Goal: Book appointment/travel/reservation

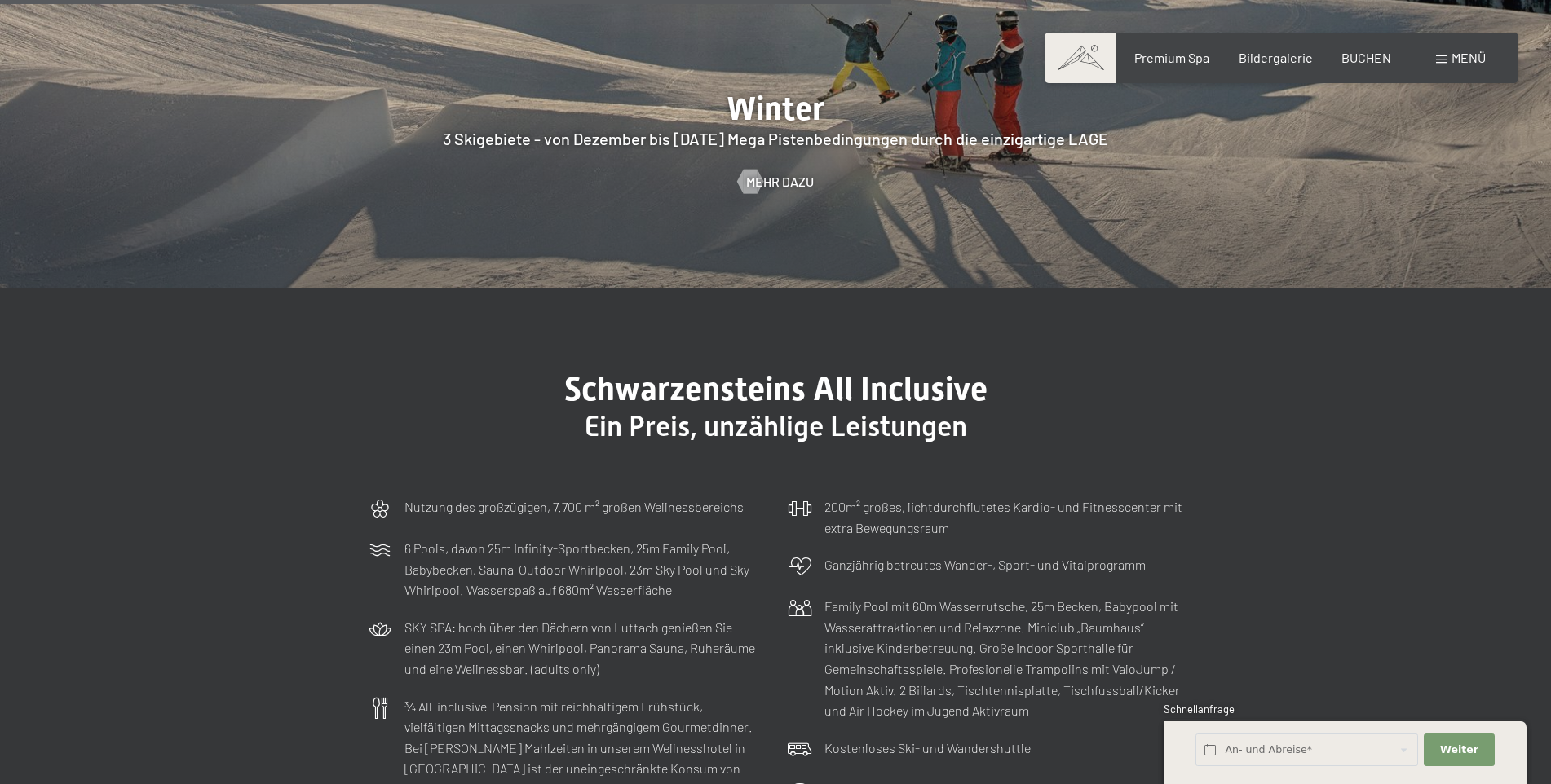
scroll to position [4727, 0]
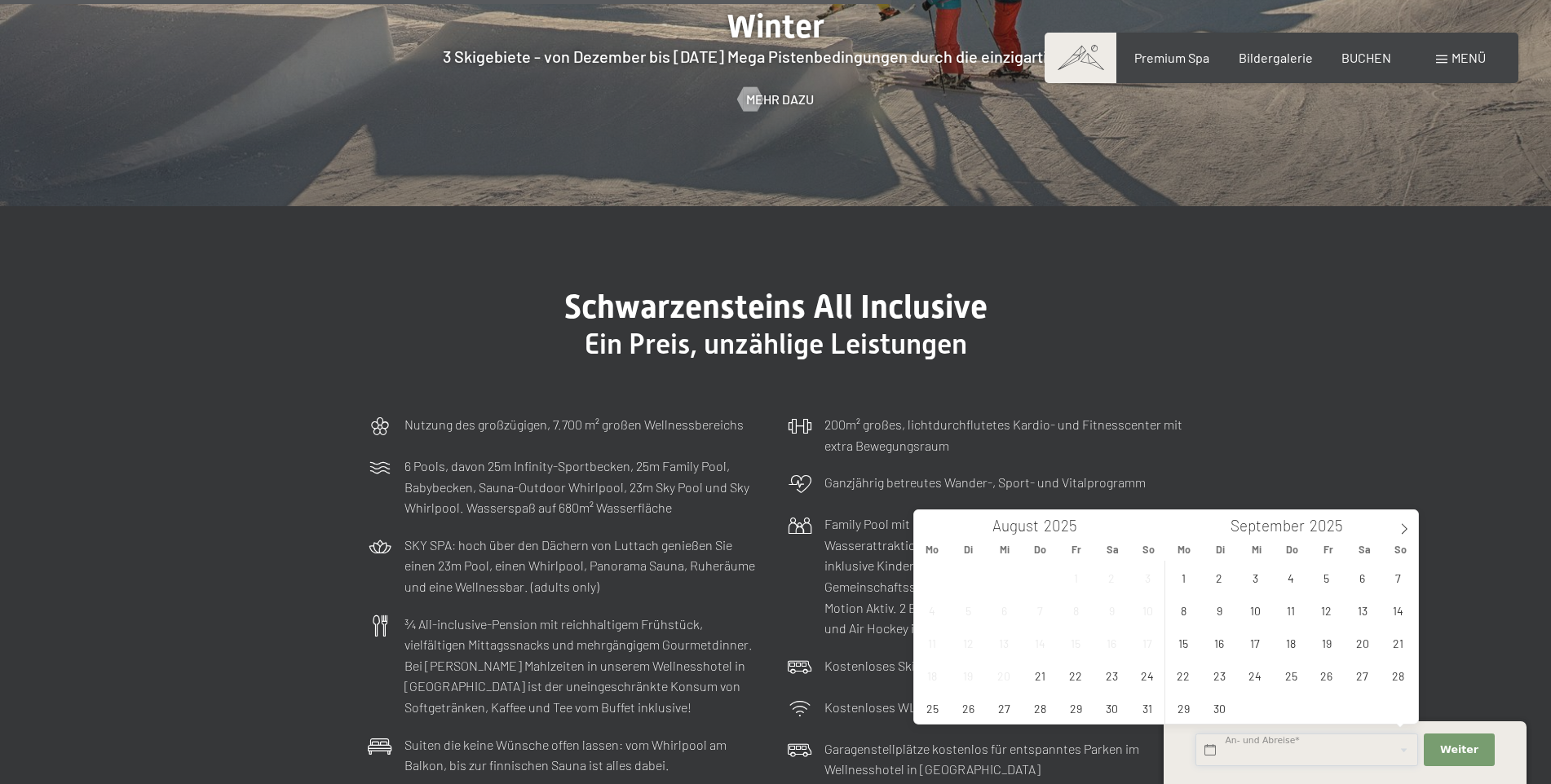
click at [1403, 748] on input "text" at bounding box center [1307, 750] width 223 height 34
click at [1394, 579] on span "7" at bounding box center [1398, 577] width 32 height 32
click at [1396, 607] on span "14" at bounding box center [1398, 610] width 32 height 32
type input "So. 07.09.2025 - So. 14.09.2025"
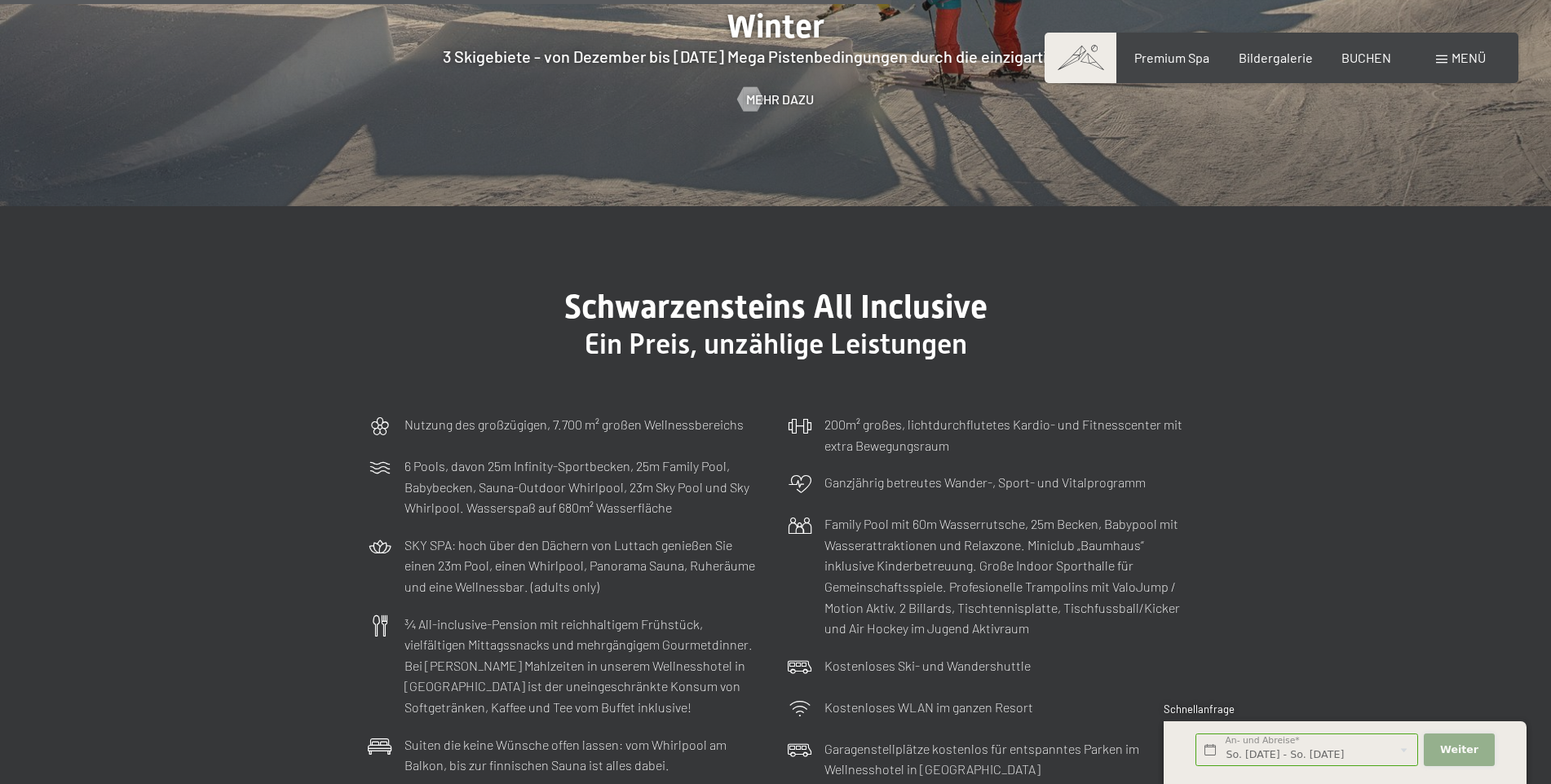
click at [1460, 748] on span "Weiter" at bounding box center [1459, 750] width 38 height 15
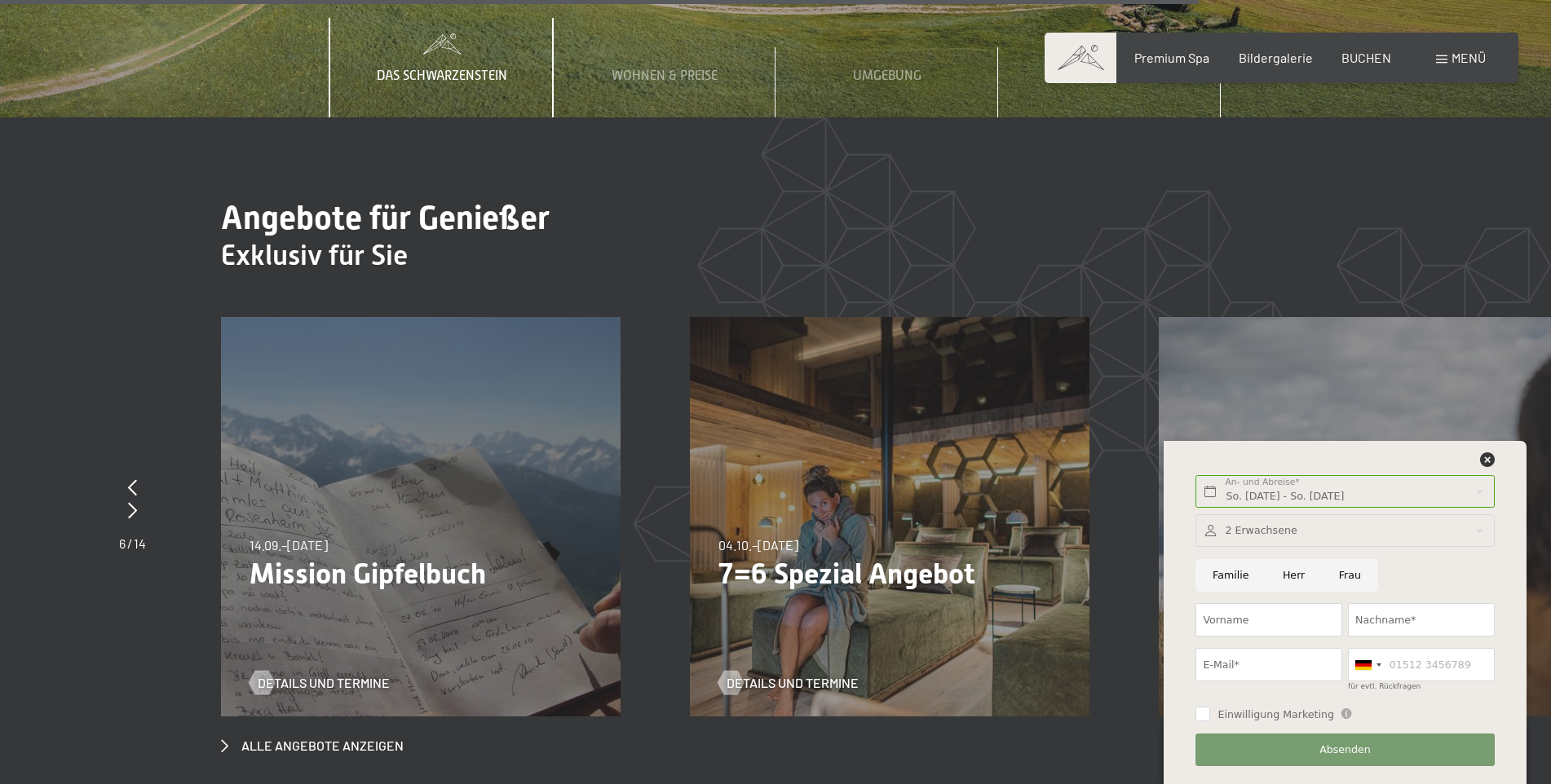
scroll to position [6358, 0]
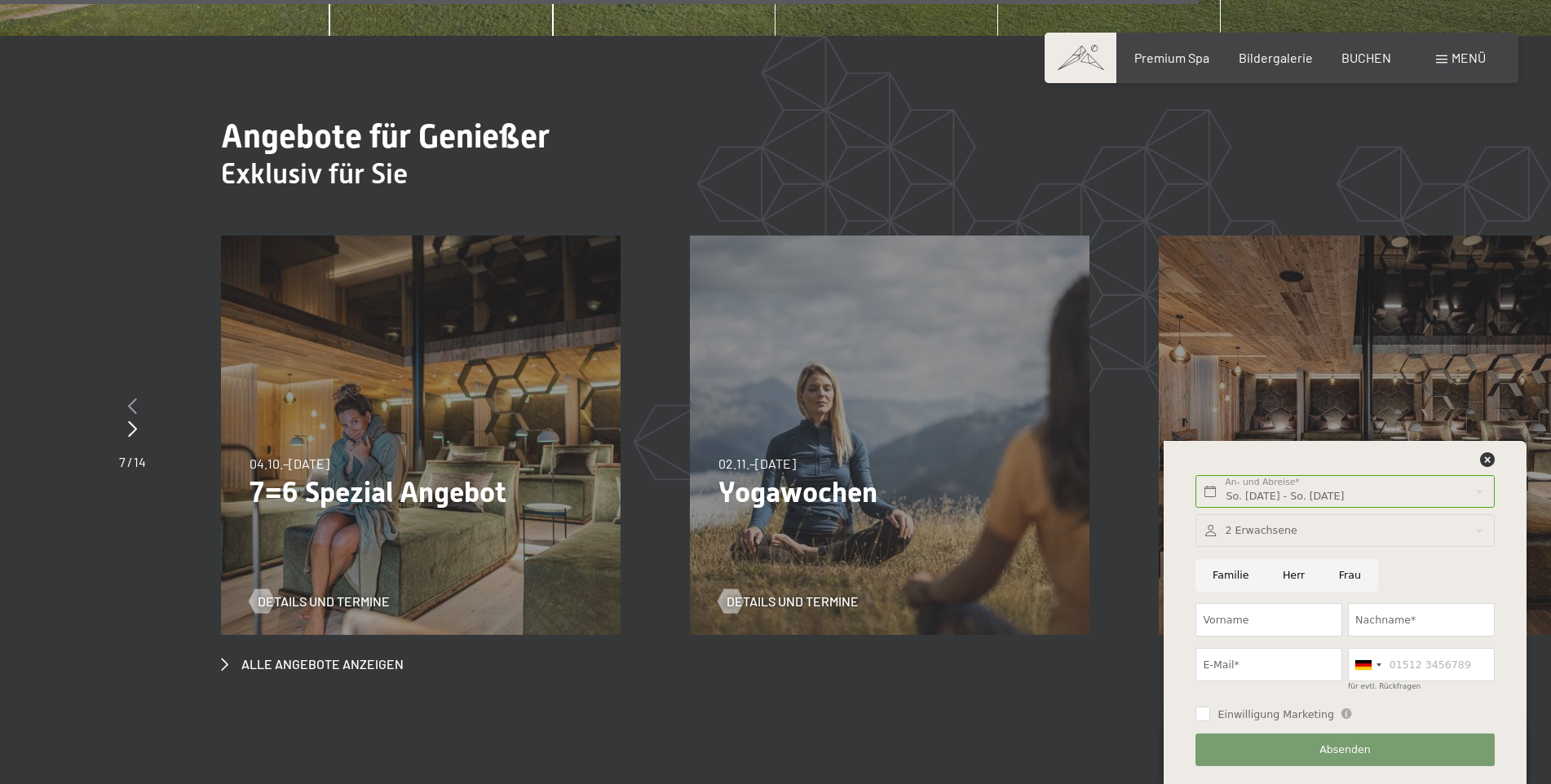
click at [128, 398] on icon at bounding box center [133, 405] width 9 height 16
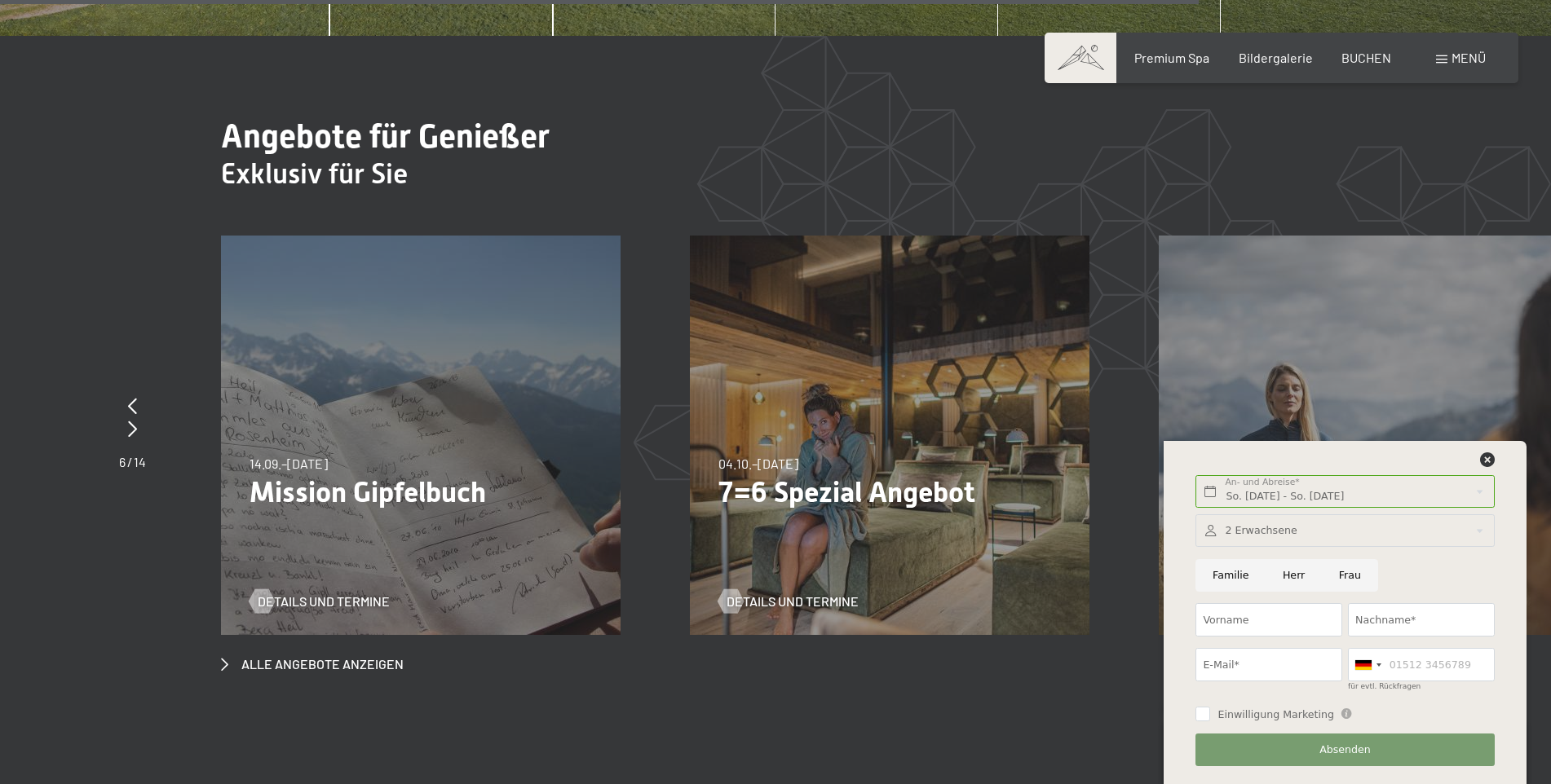
click at [296, 475] on p "Mission Gipfelbuch" at bounding box center [421, 492] width 343 height 35
click at [338, 592] on span "Details und Termine" at bounding box center [340, 601] width 132 height 18
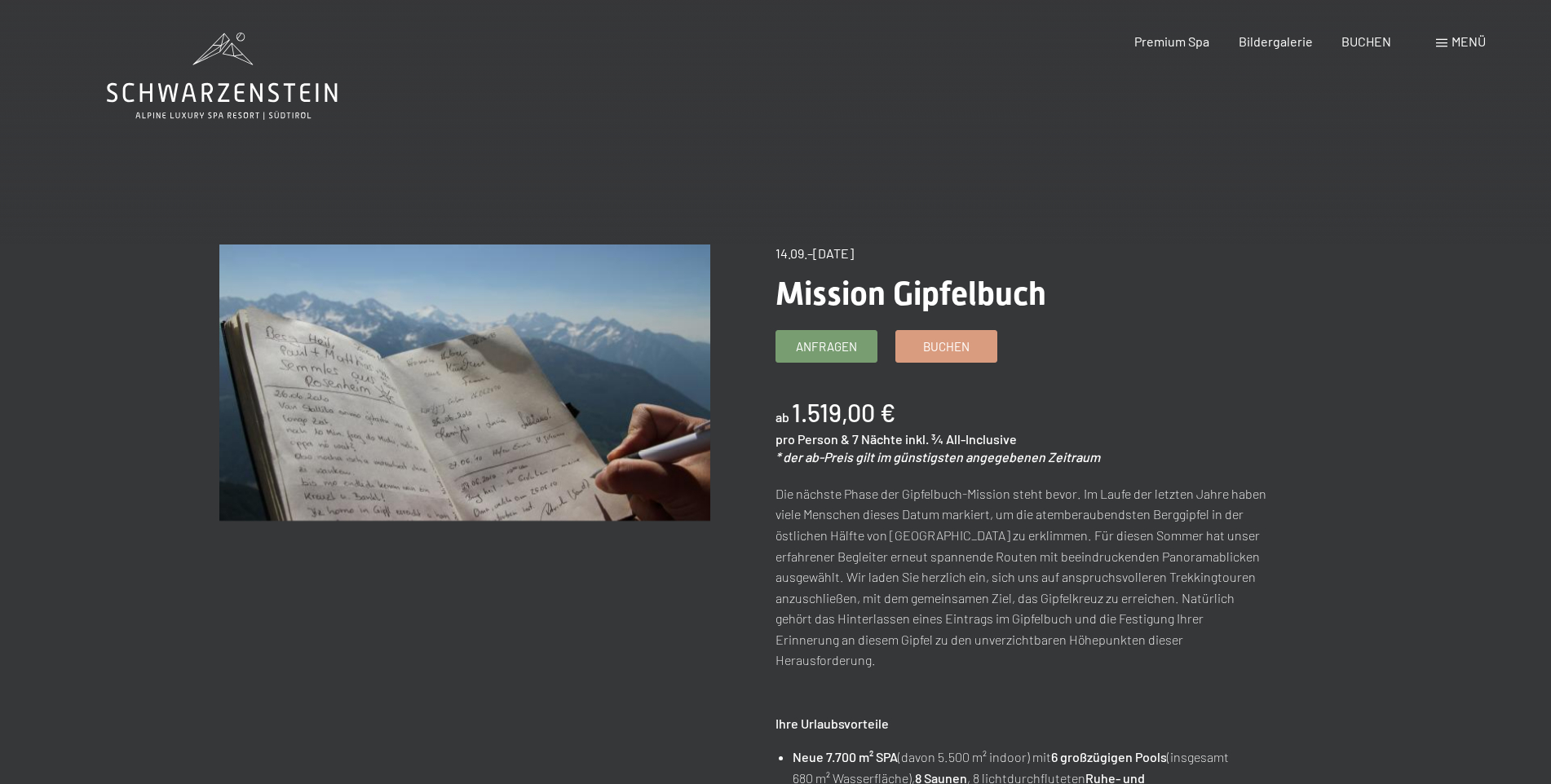
scroll to position [81, 0]
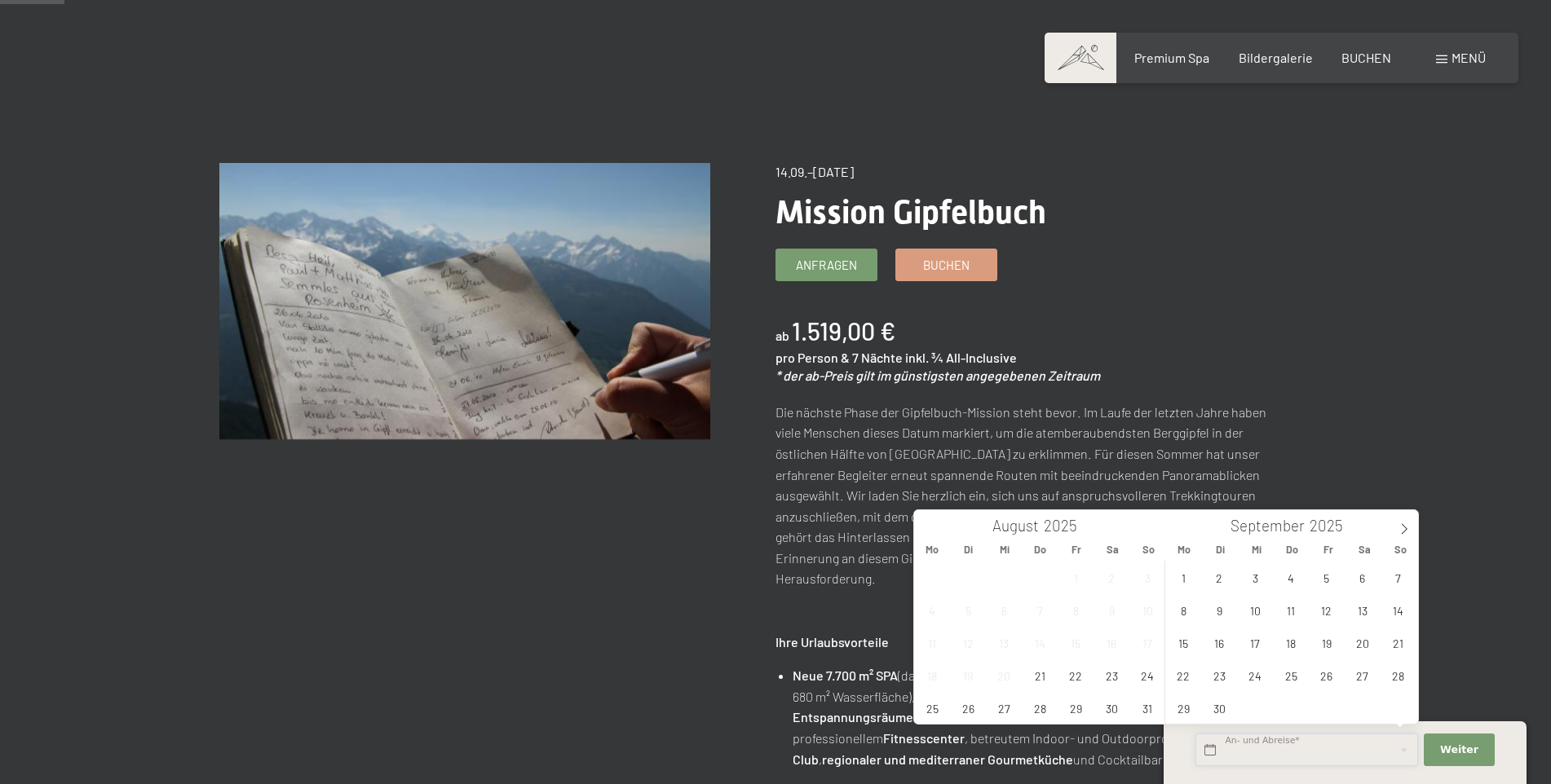
click at [1405, 745] on input "text" at bounding box center [1307, 750] width 223 height 34
click at [1400, 602] on span "14" at bounding box center [1398, 610] width 32 height 32
click at [1398, 638] on span "21" at bounding box center [1398, 643] width 32 height 32
type input "So. 14.09.2025 - So. 21.09.2025"
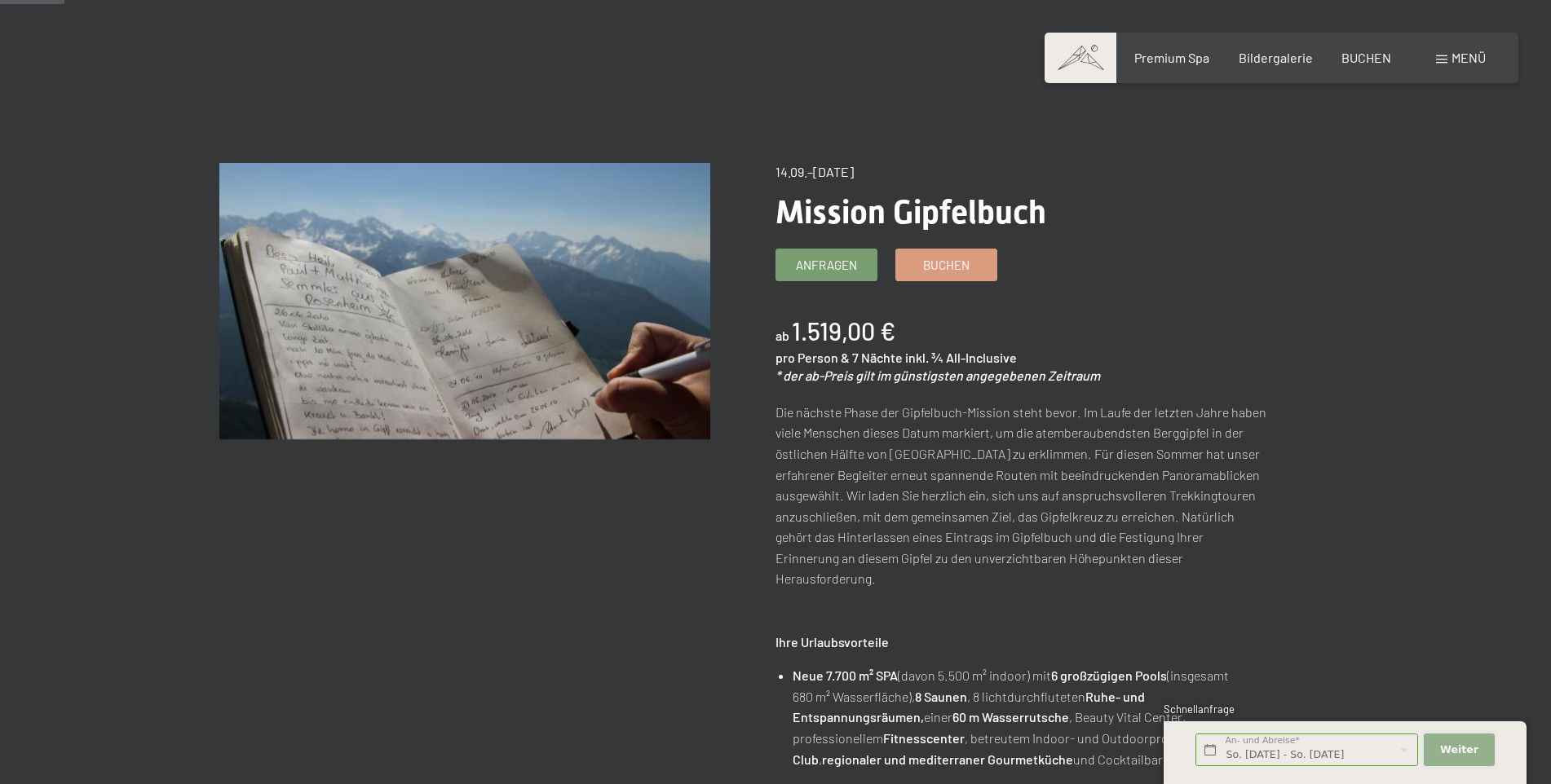
click at [1456, 748] on span "Weiter" at bounding box center [1459, 750] width 38 height 15
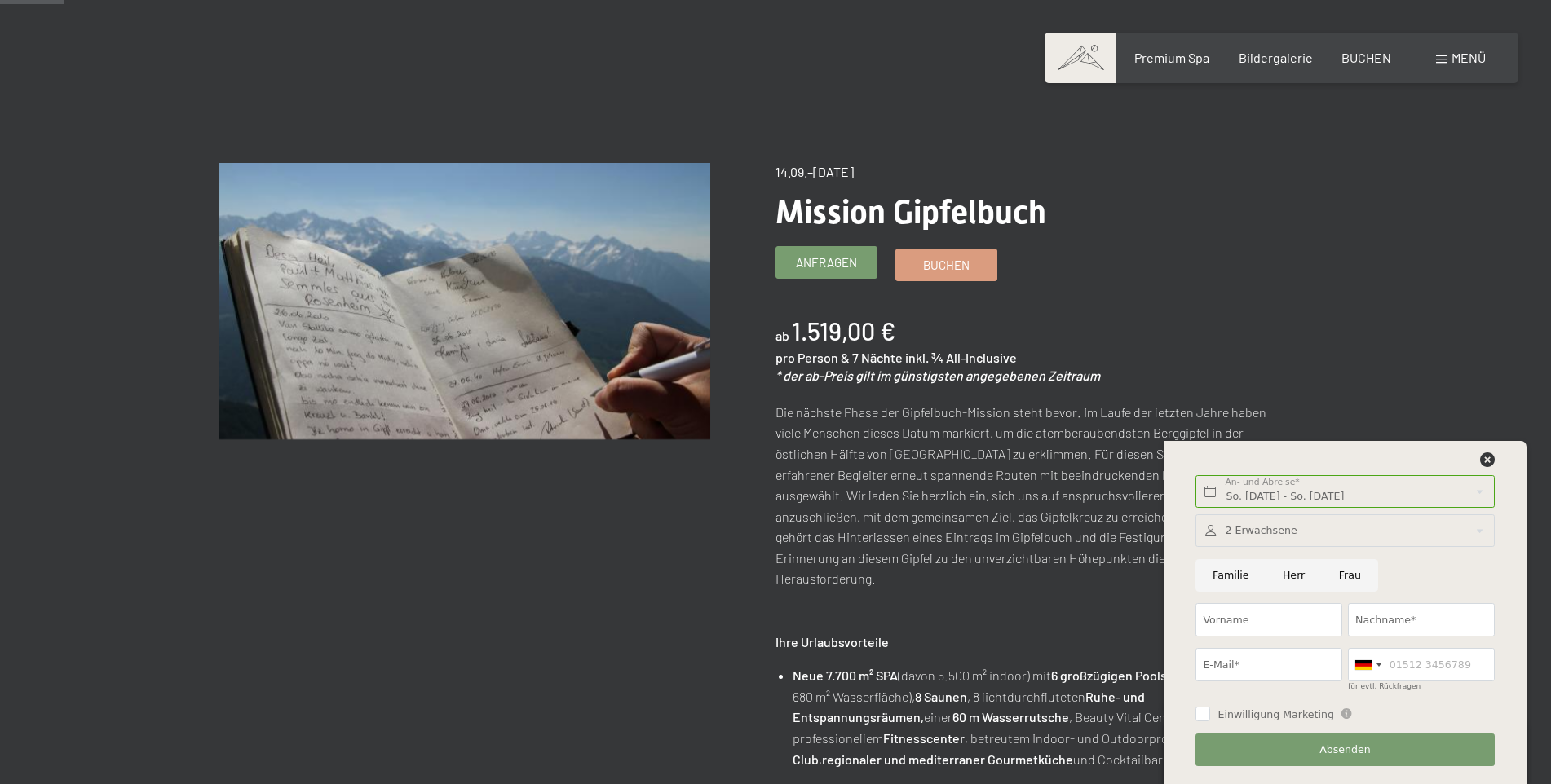
click at [852, 260] on span "Anfragen" at bounding box center [826, 263] width 61 height 17
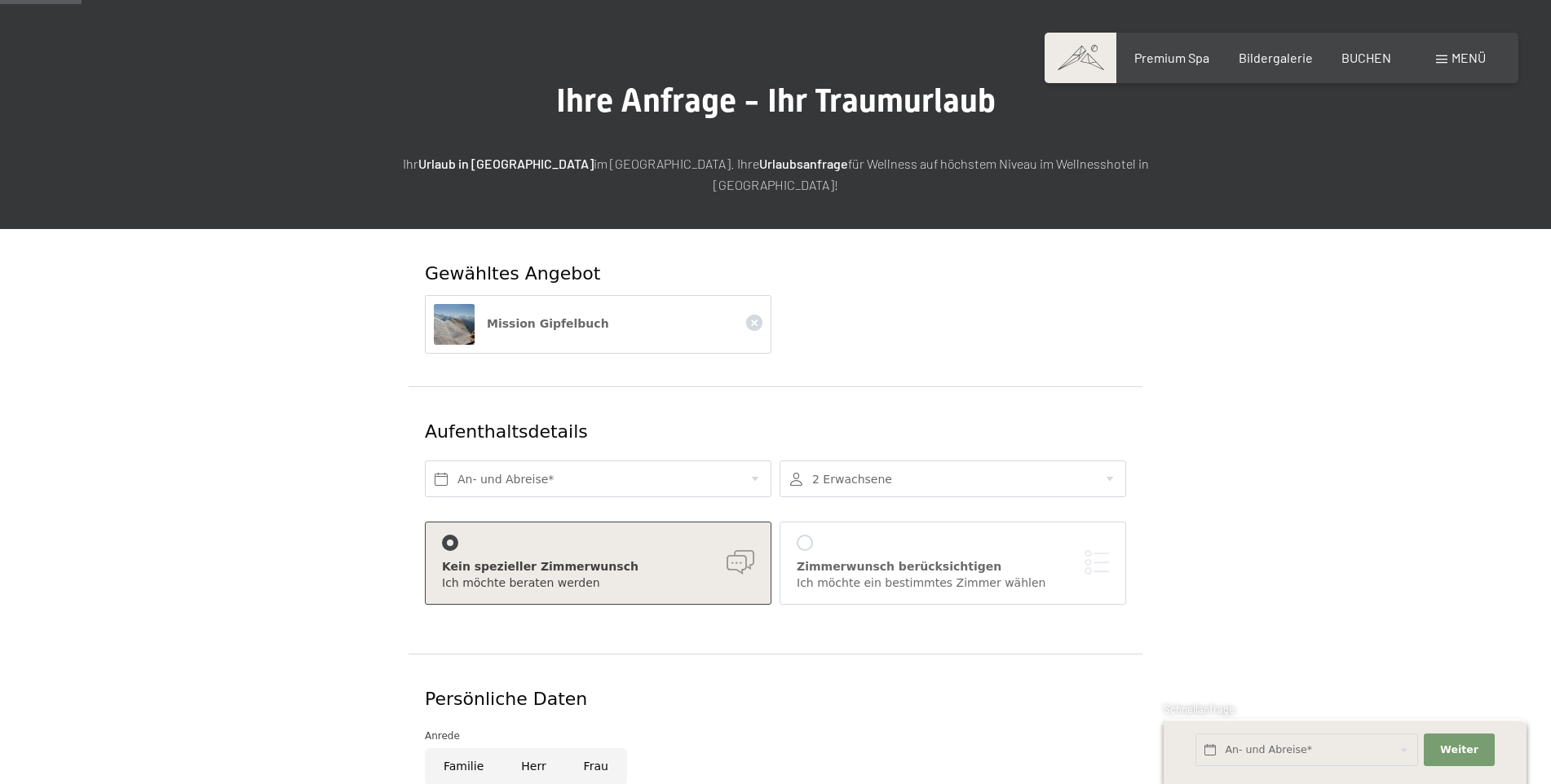
scroll to position [163, 0]
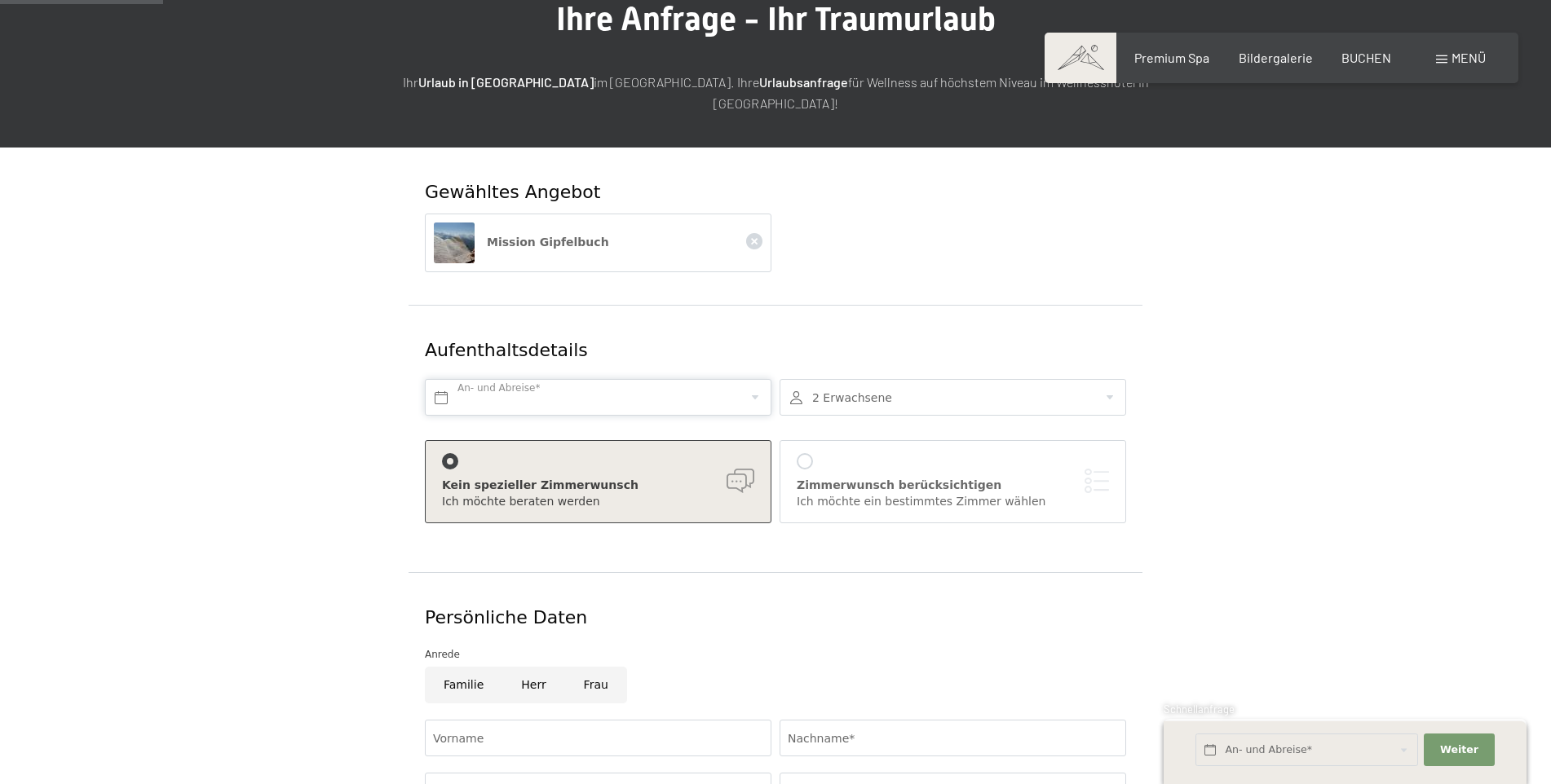
click at [756, 379] on input "text" at bounding box center [598, 397] width 346 height 36
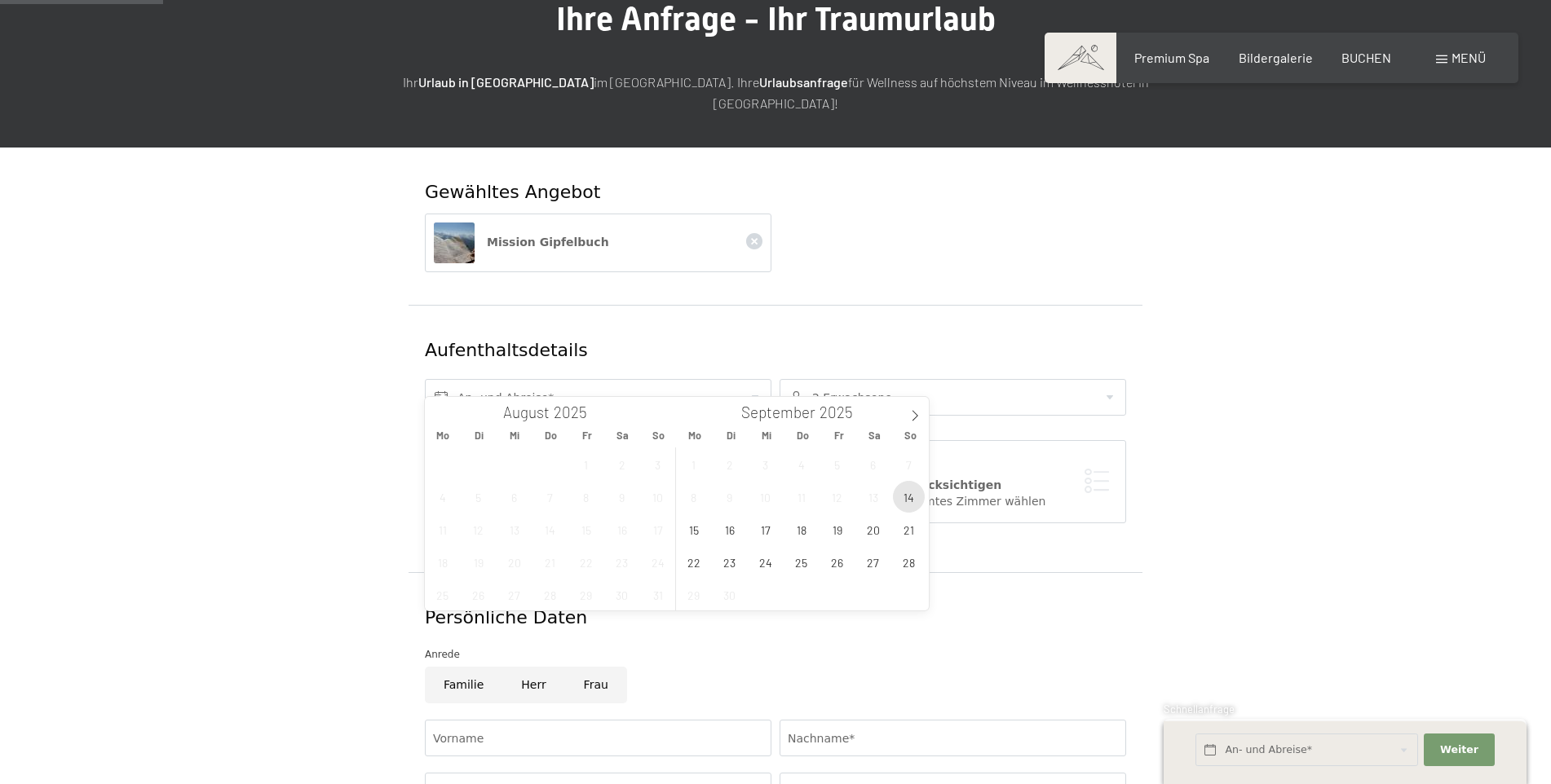
click at [904, 499] on span "14" at bounding box center [909, 497] width 32 height 32
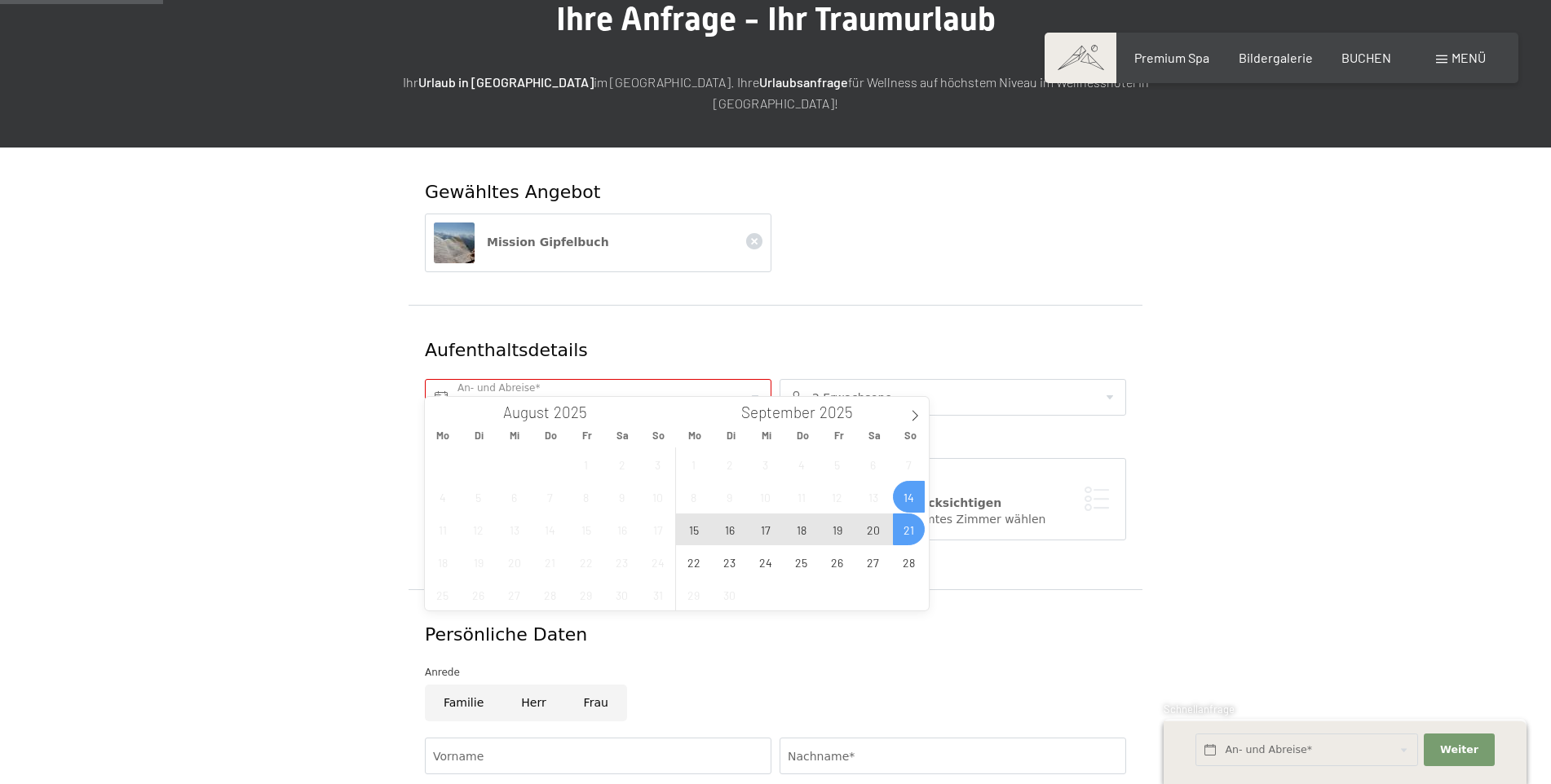
click at [915, 518] on span "21" at bounding box center [909, 530] width 32 height 32
type input "So. 14.09.2025 - So. 21.09.2025"
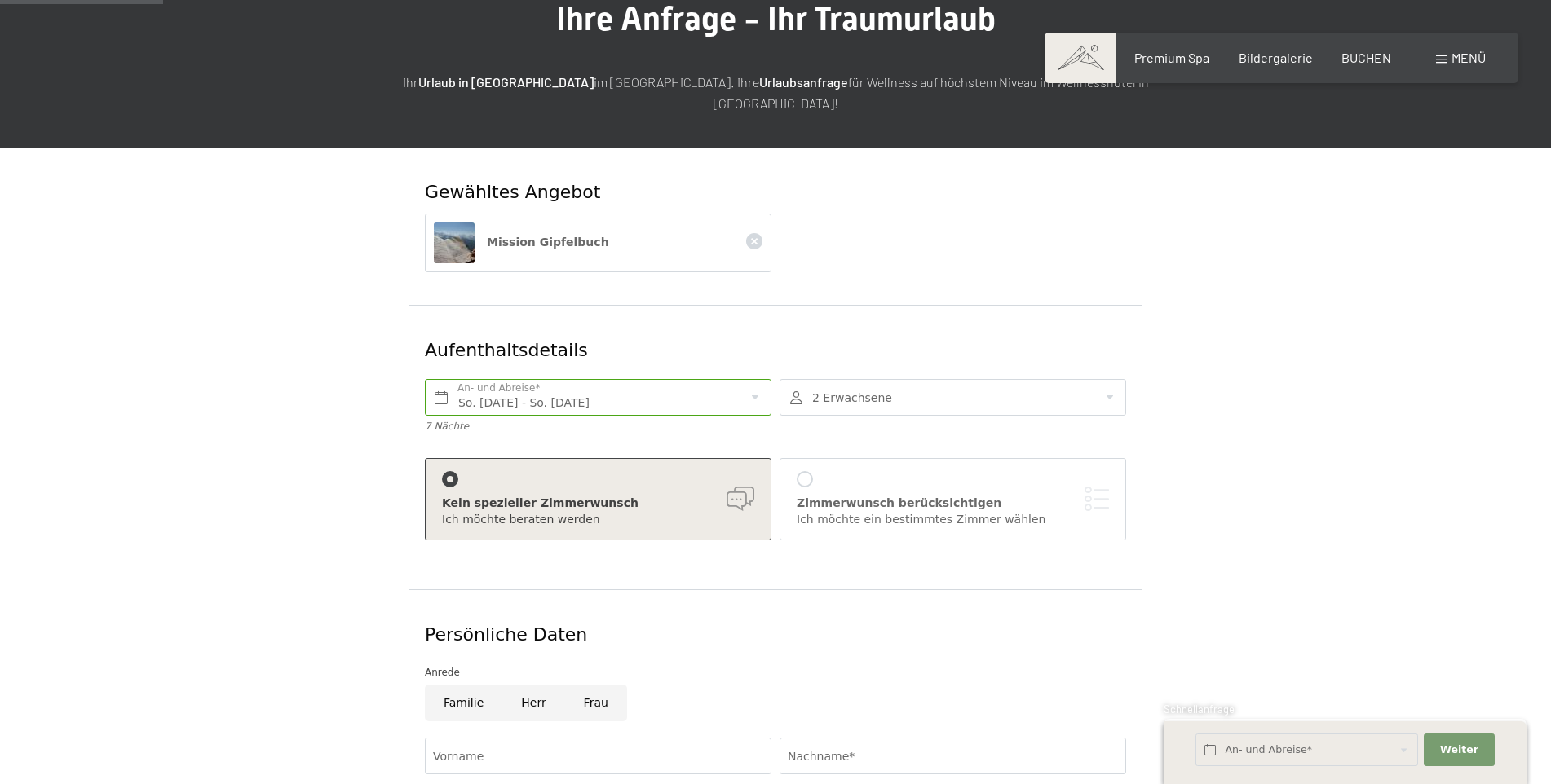
click at [302, 428] on form "Gewähltes Angebot Mission Gipfelbuch Aufenthaltsdetails So. 14.09.2025 - So. 21…" at bounding box center [775, 635] width 1113 height 975
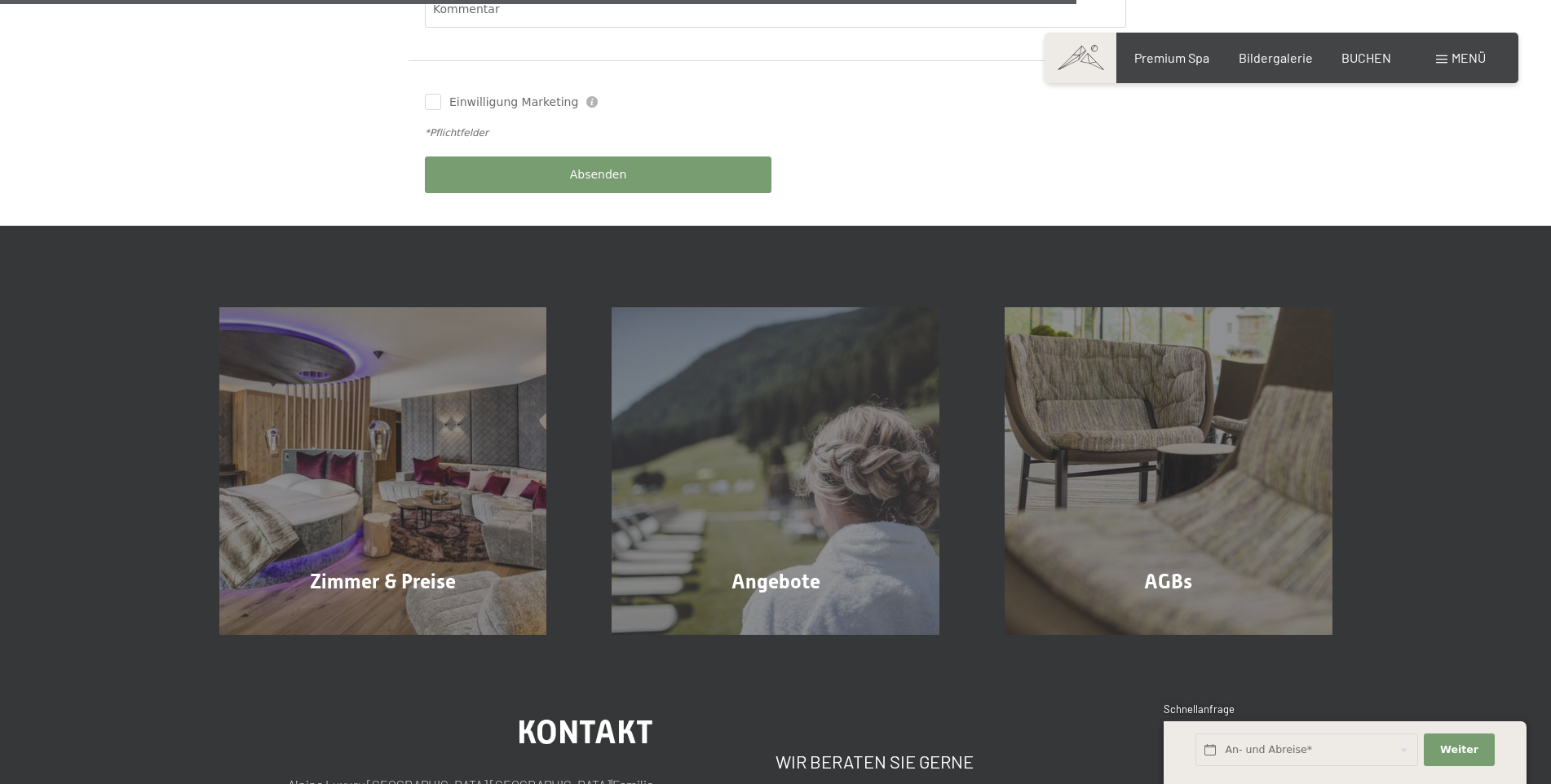
scroll to position [1141, 0]
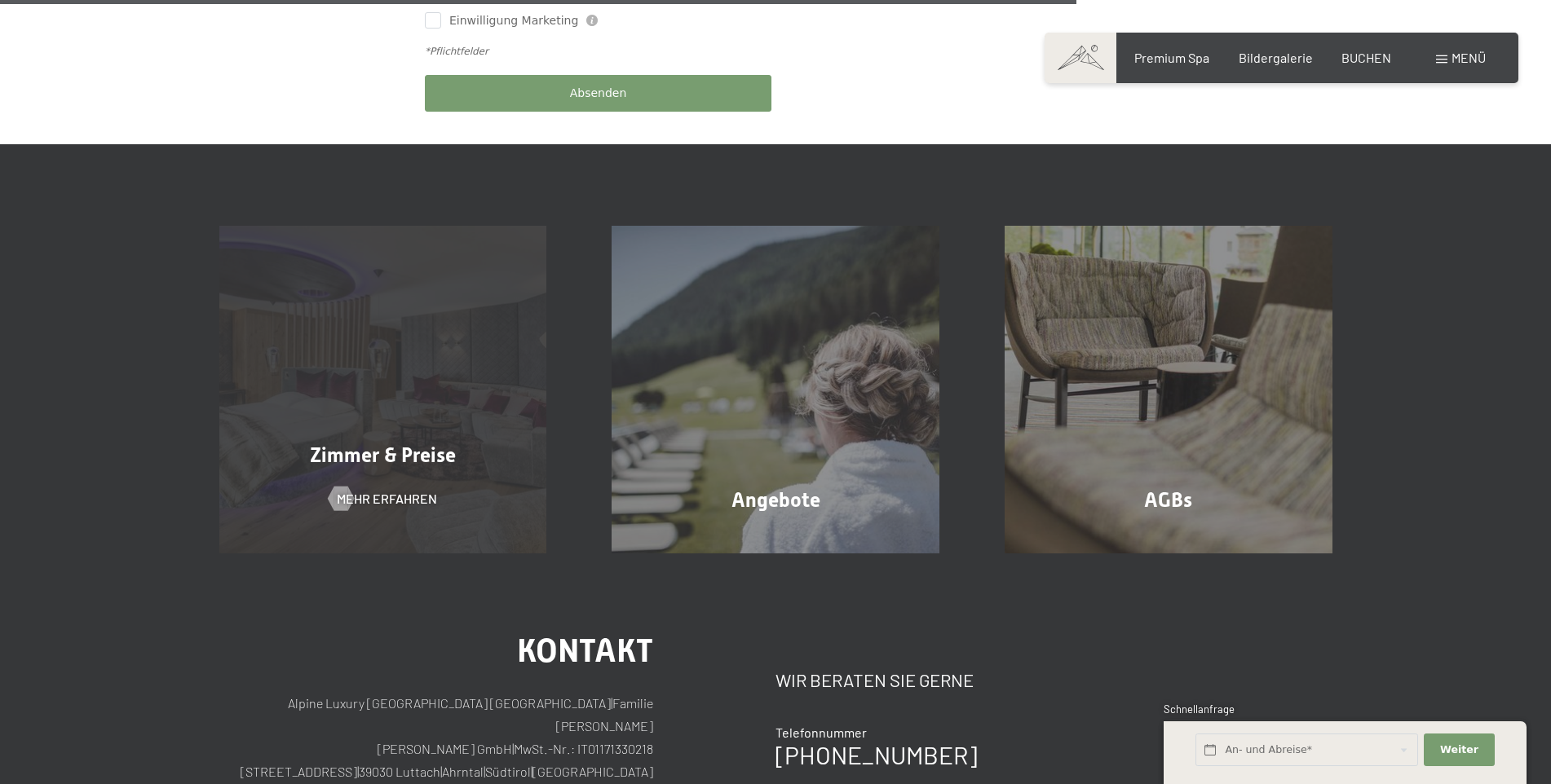
click at [344, 360] on div "Zimmer & Preise Mehr erfahren" at bounding box center [384, 389] width 393 height 327
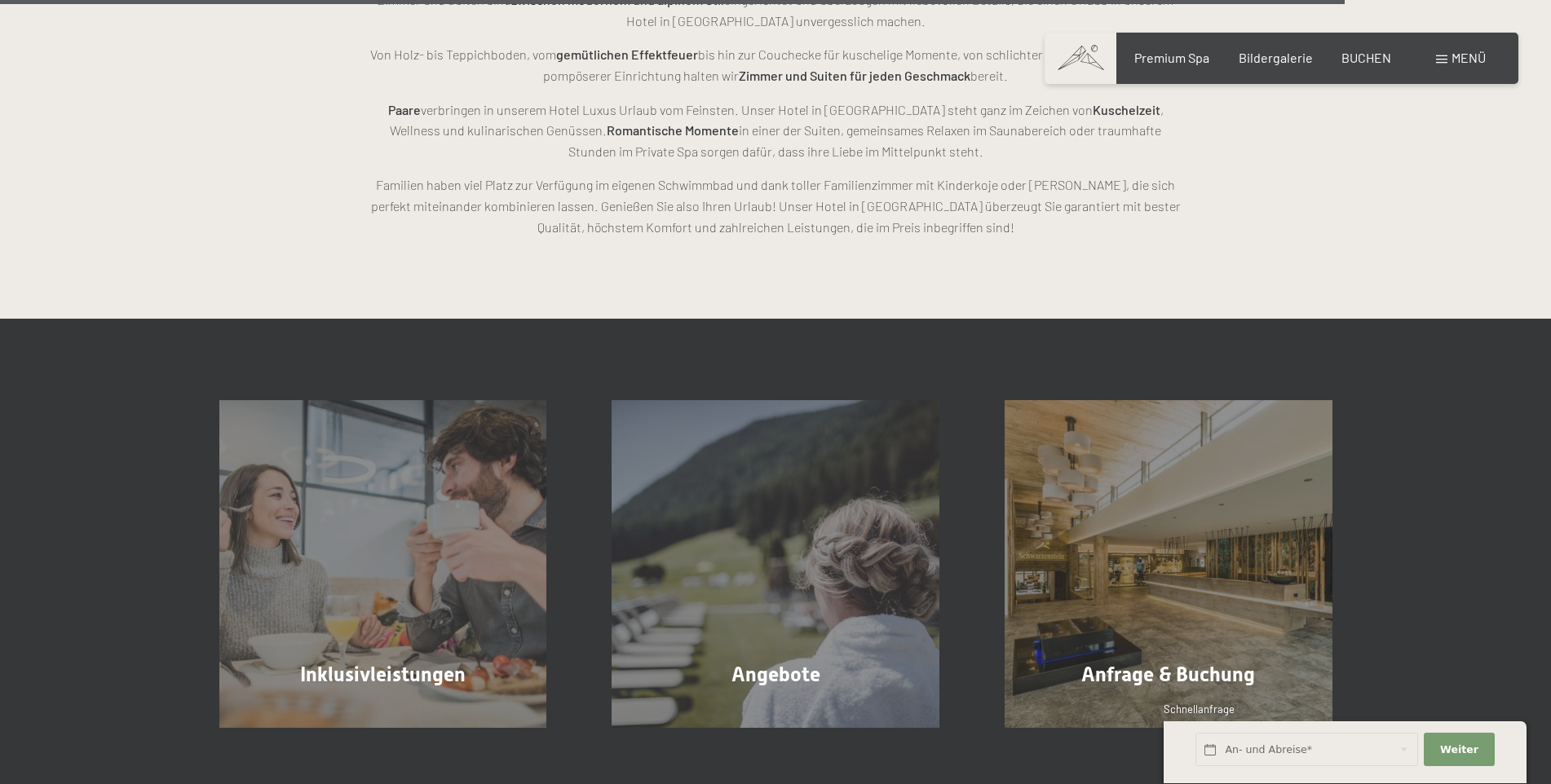
scroll to position [4727, 0]
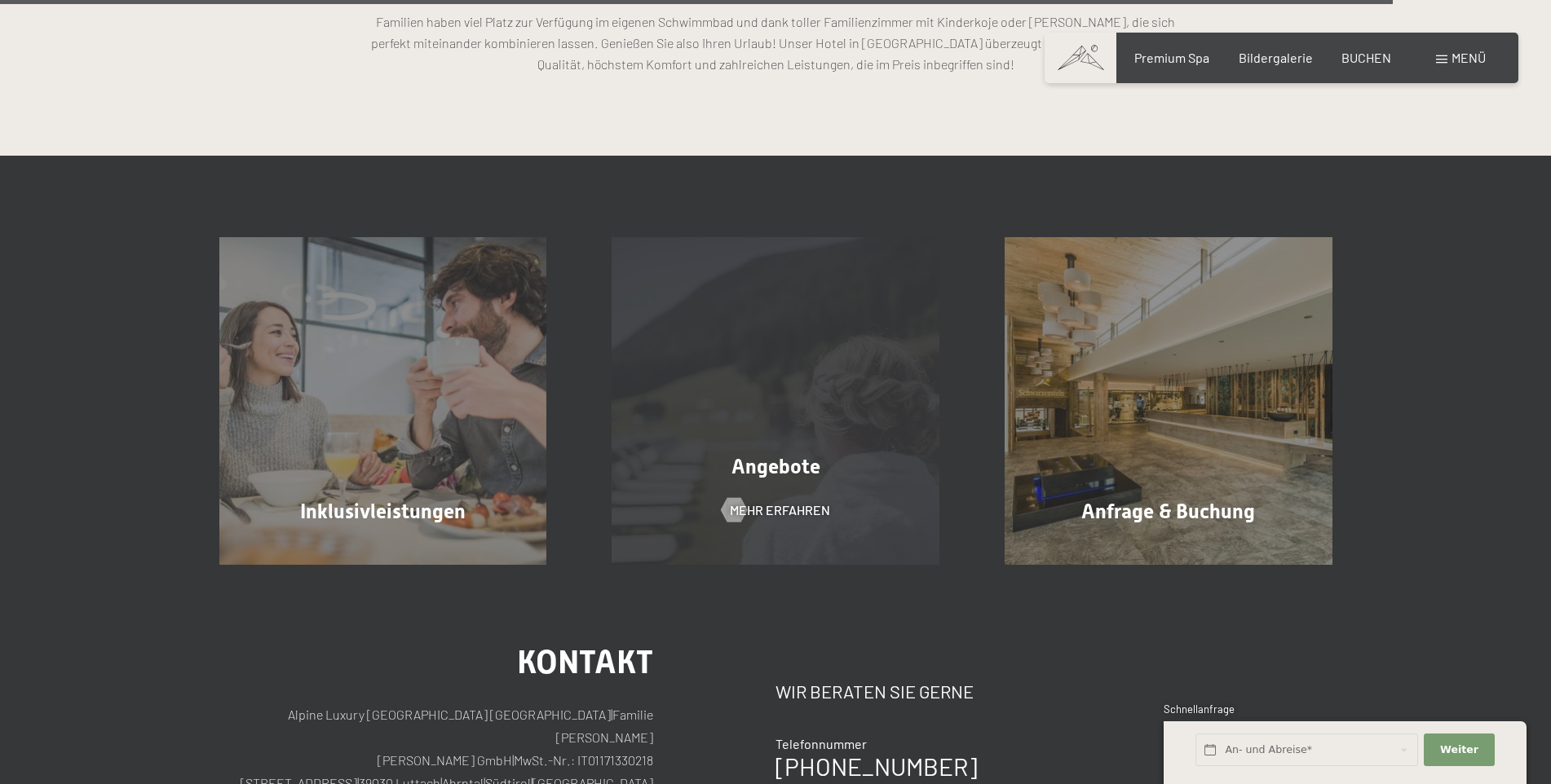
click at [783, 471] on span "Angebote" at bounding box center [776, 466] width 89 height 23
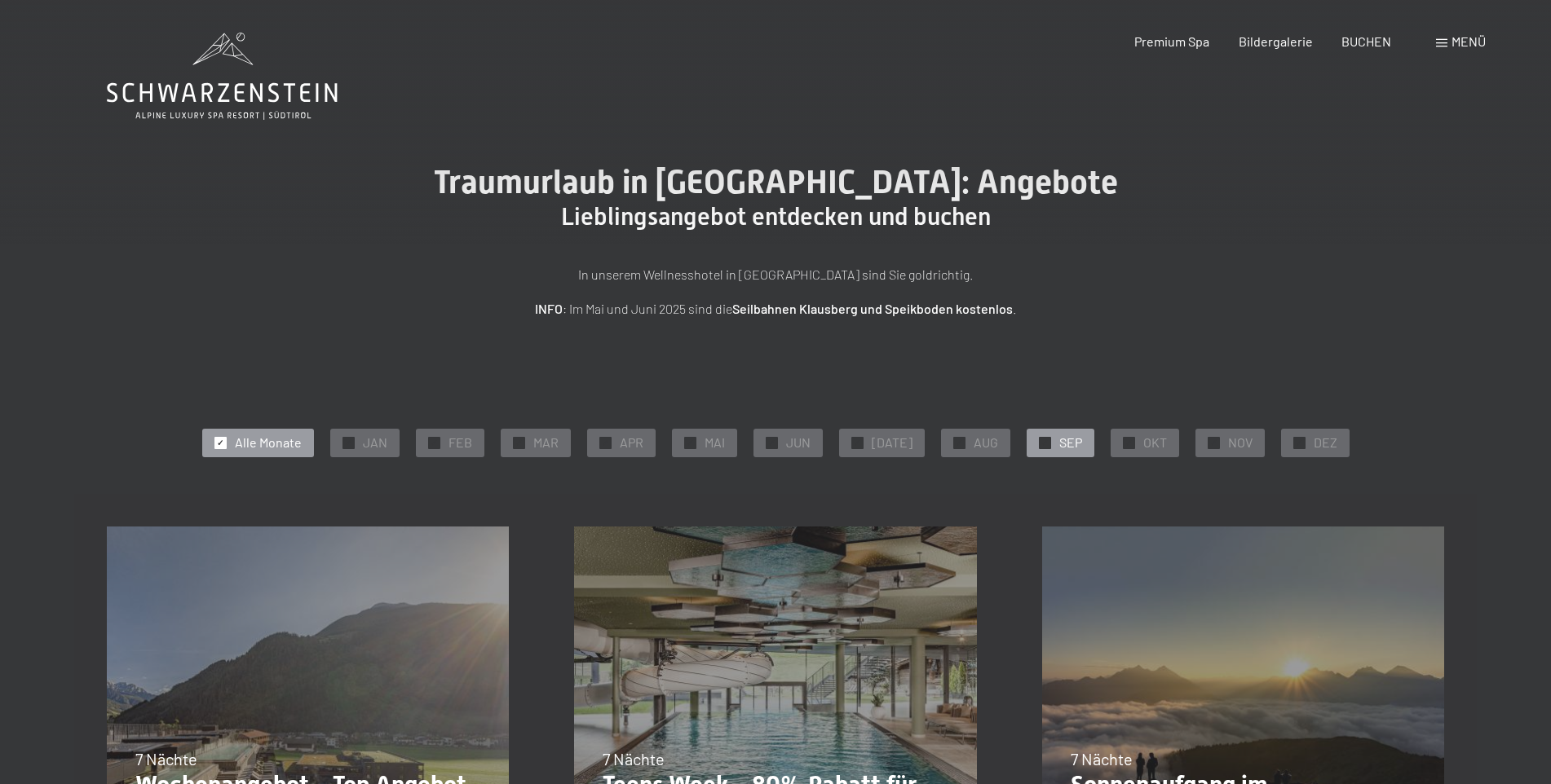
click at [1060, 440] on span "SEP" at bounding box center [1071, 443] width 22 height 18
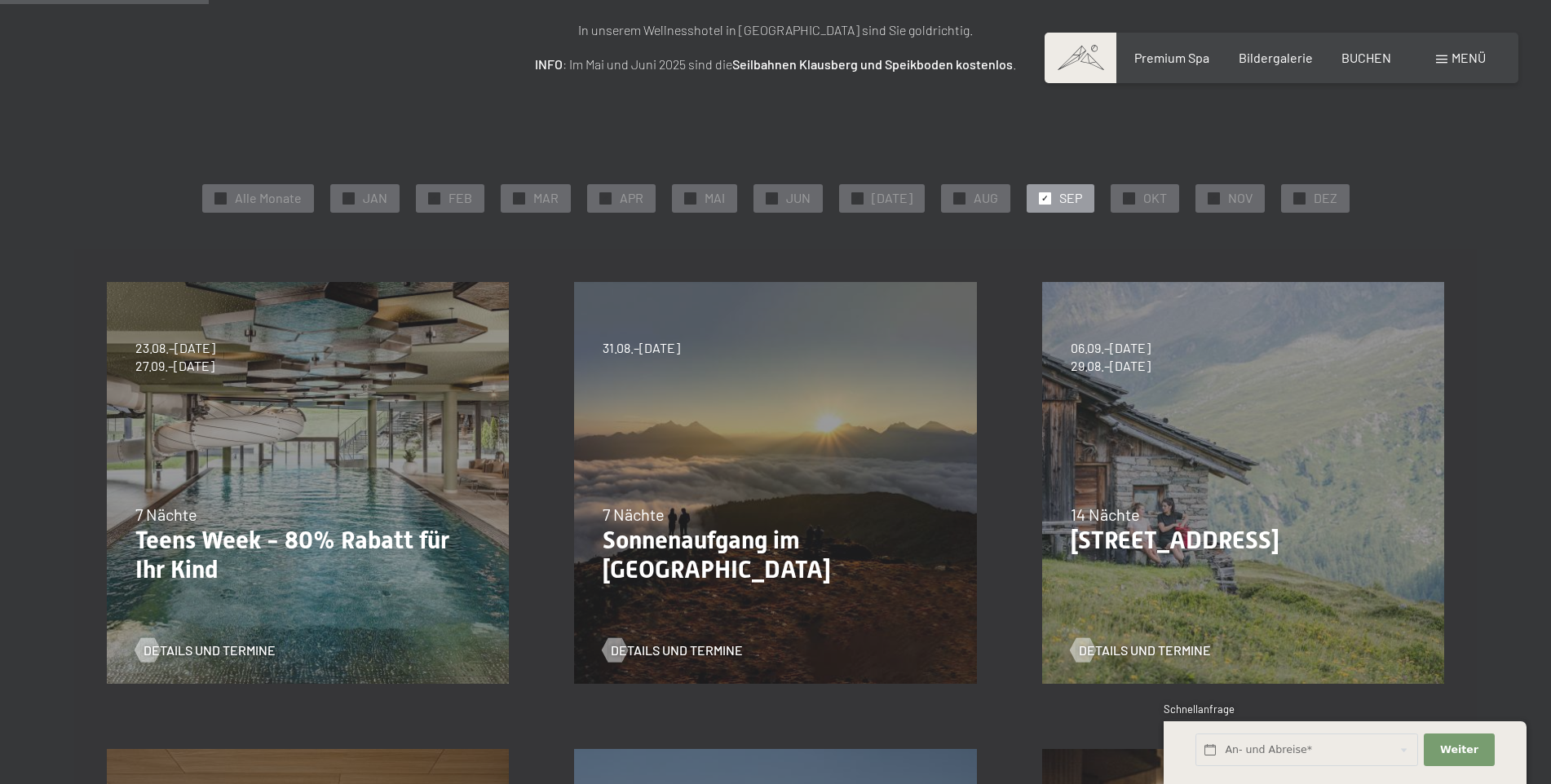
scroll to position [327, 0]
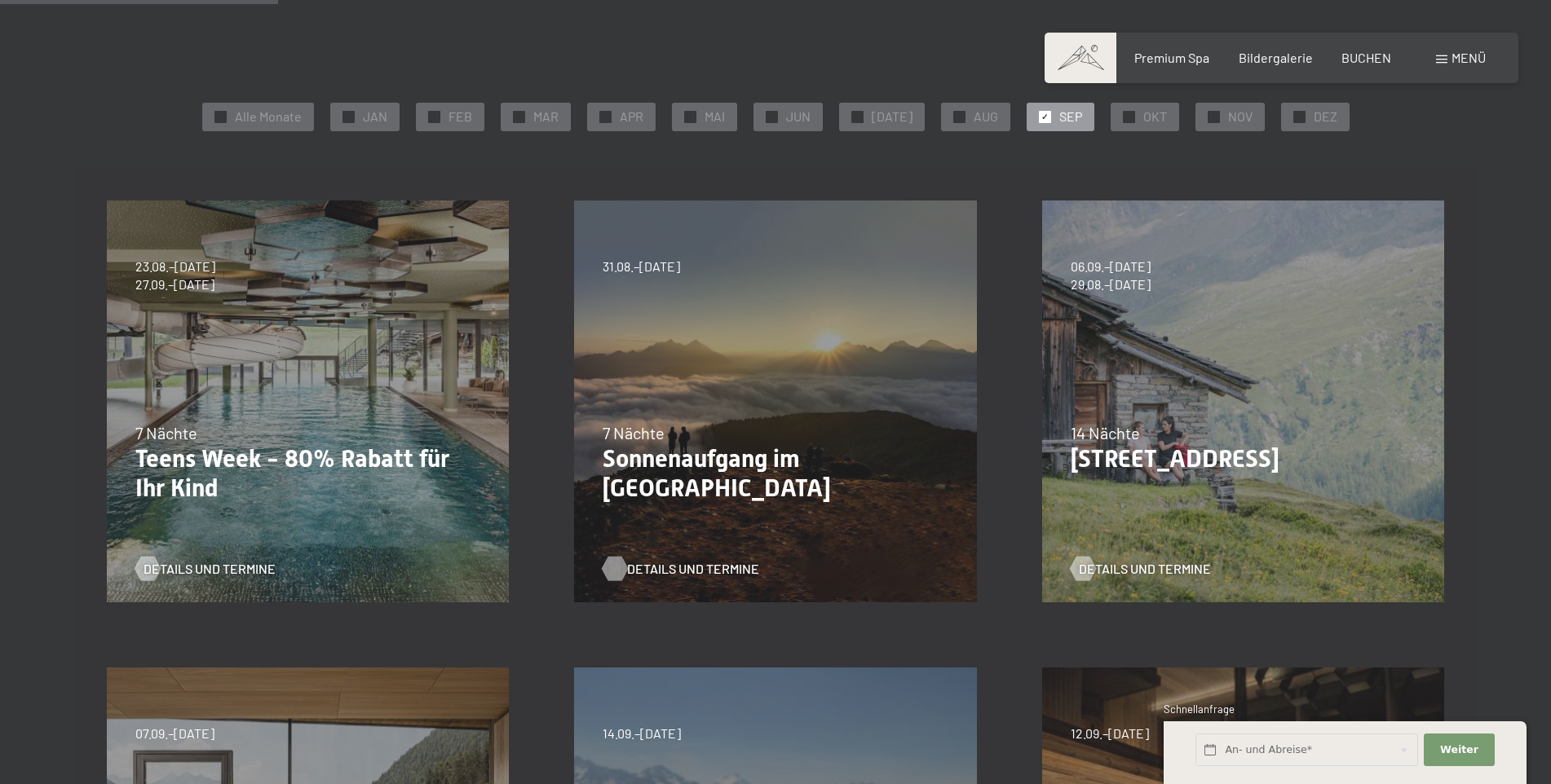
click at [700, 569] on span "Details und Termine" at bounding box center [693, 569] width 132 height 18
click at [233, 566] on span "Details und Termine" at bounding box center [226, 569] width 132 height 18
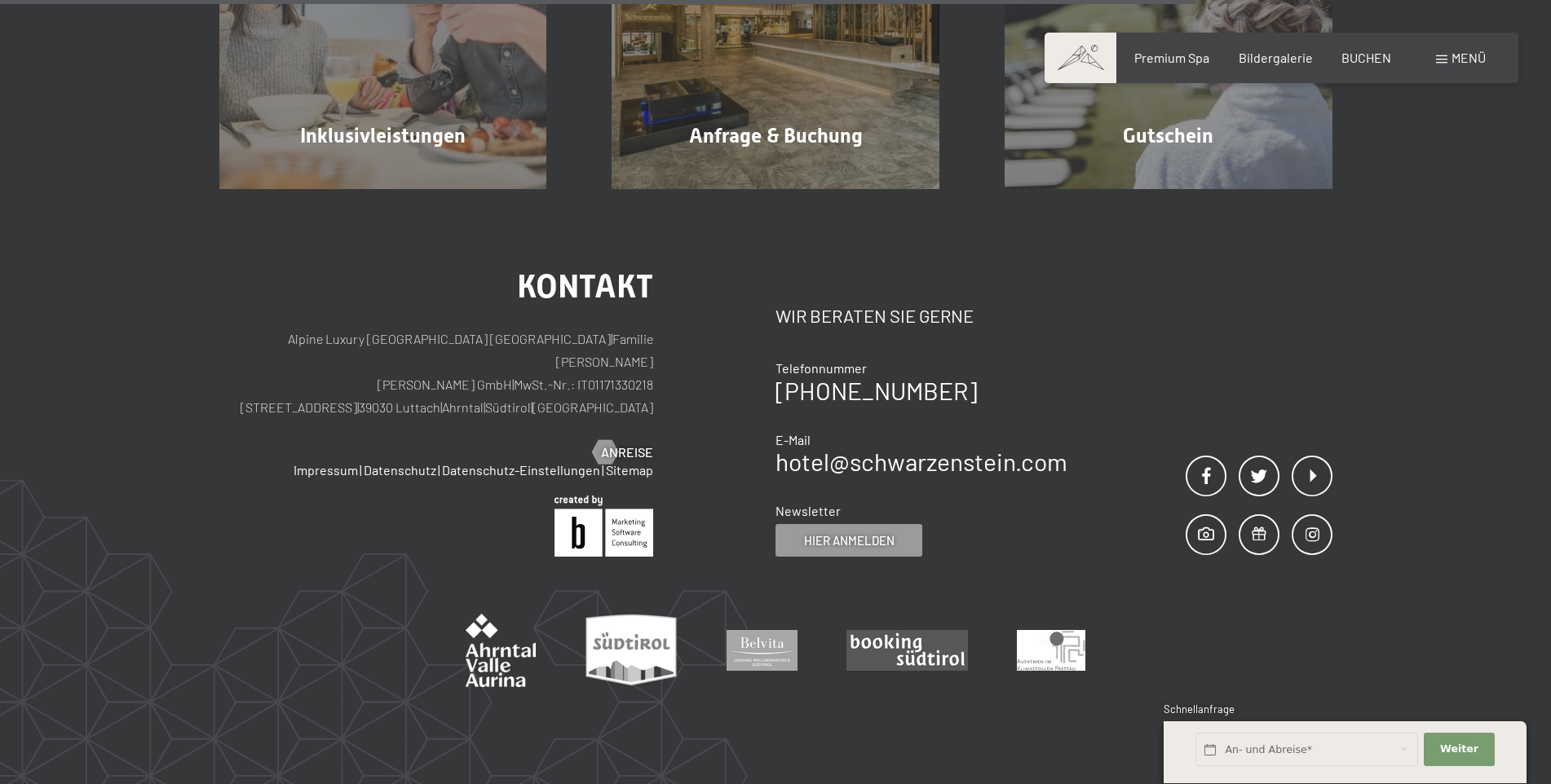
scroll to position [1548, 0]
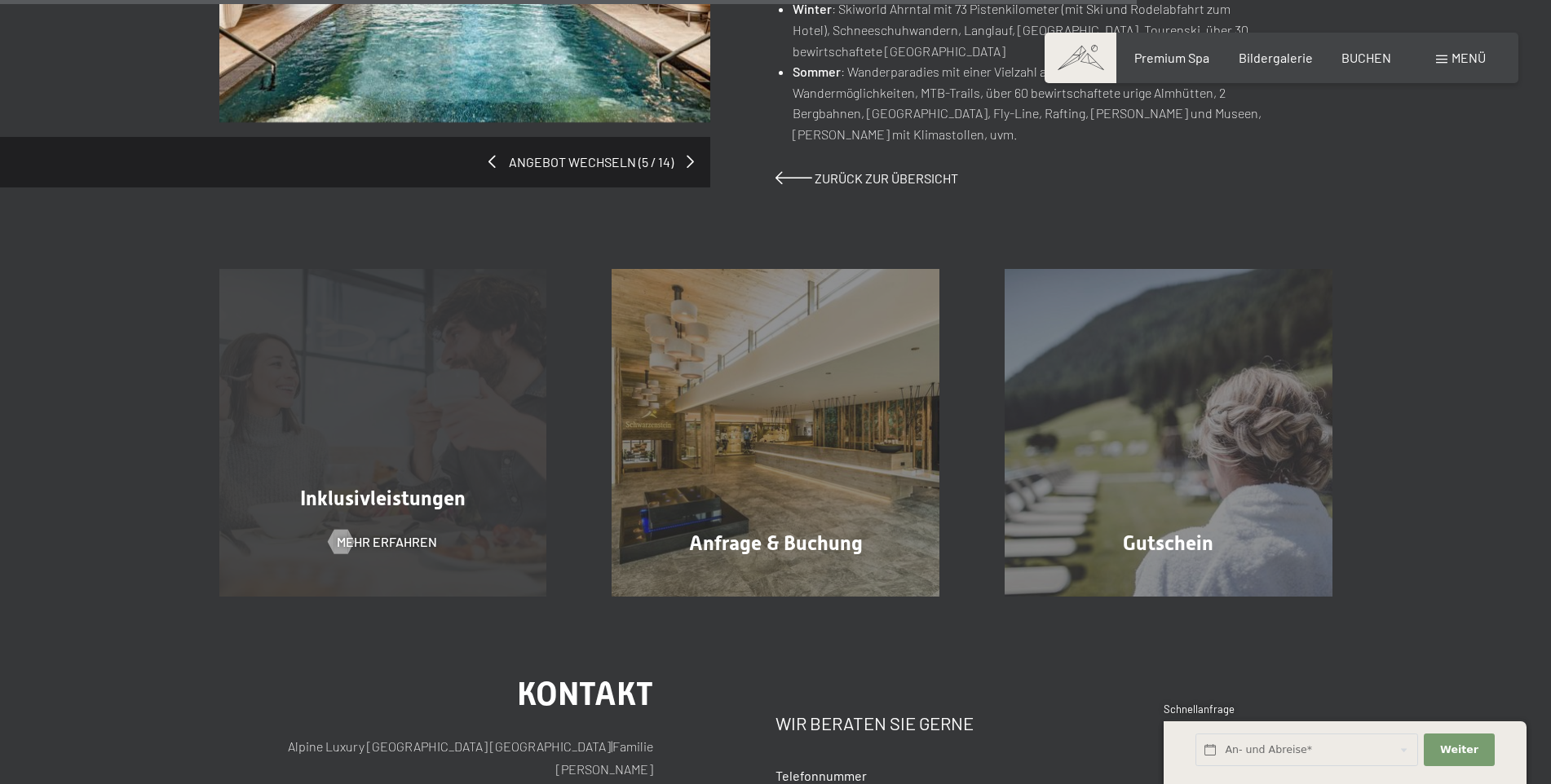
click at [383, 530] on div "Inklusivleistungen Mehr erfahren" at bounding box center [384, 433] width 393 height 327
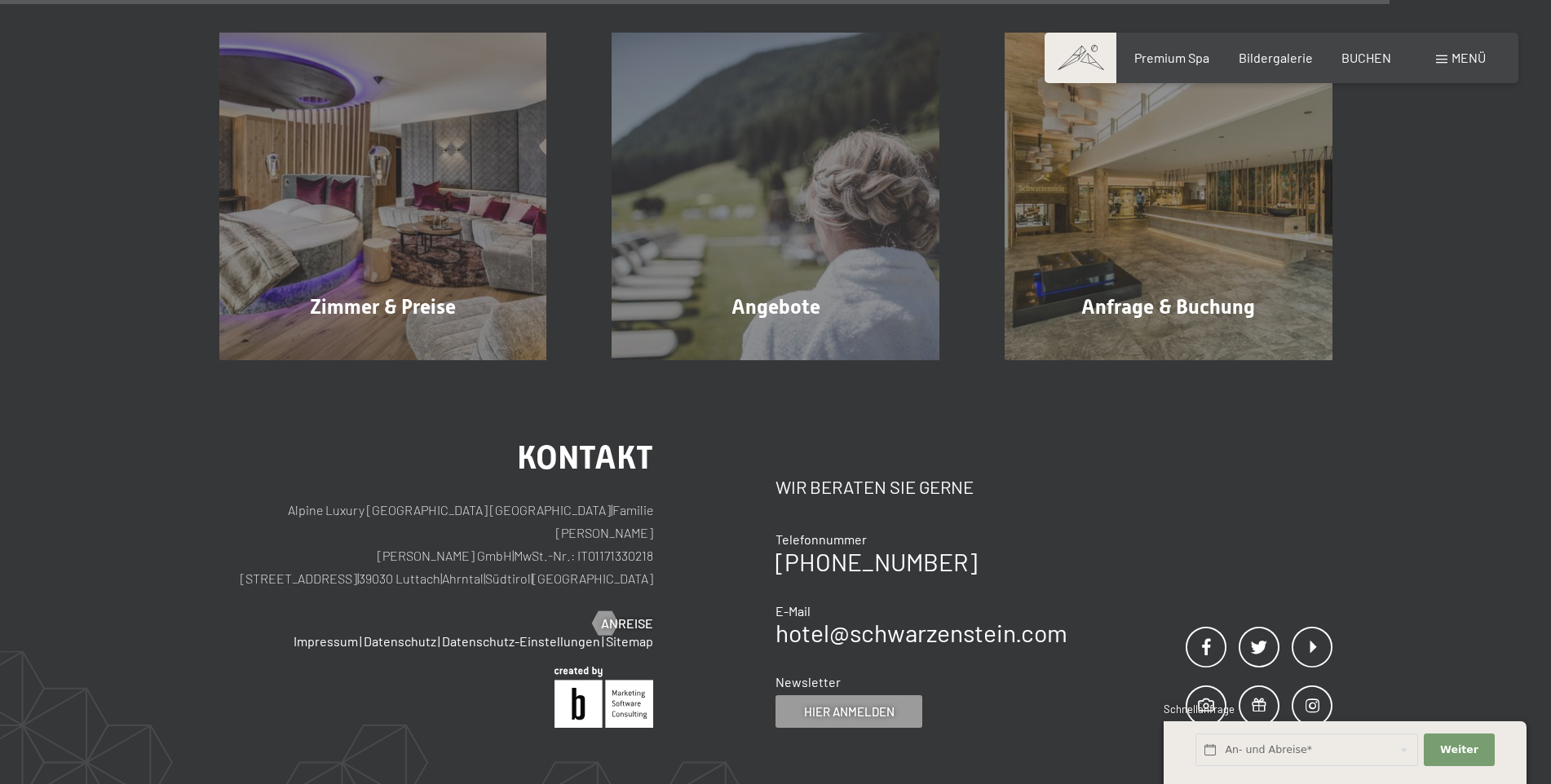
scroll to position [2771, 0]
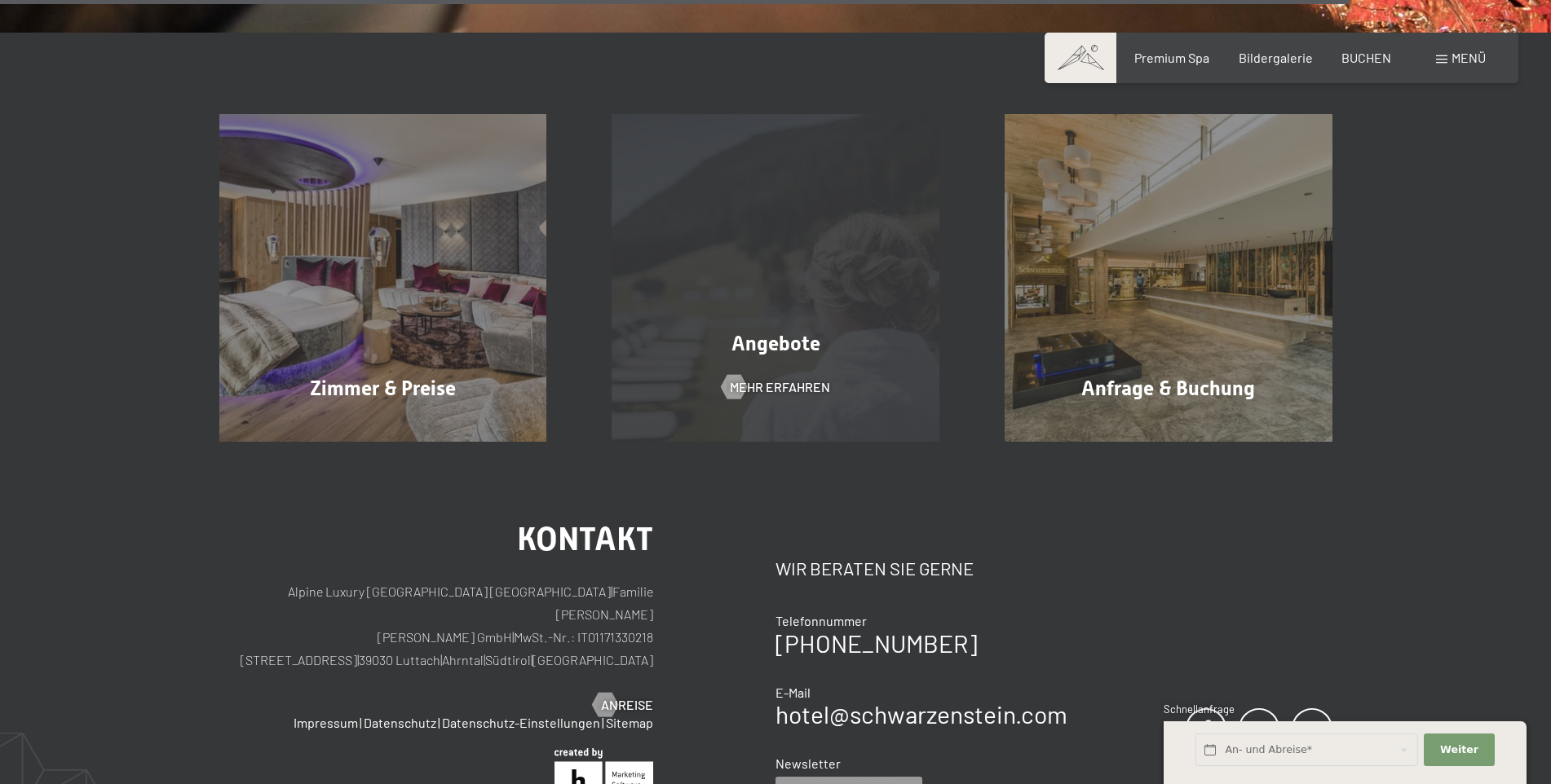
click at [755, 376] on div "Angebote Mehr erfahren" at bounding box center [776, 278] width 393 height 327
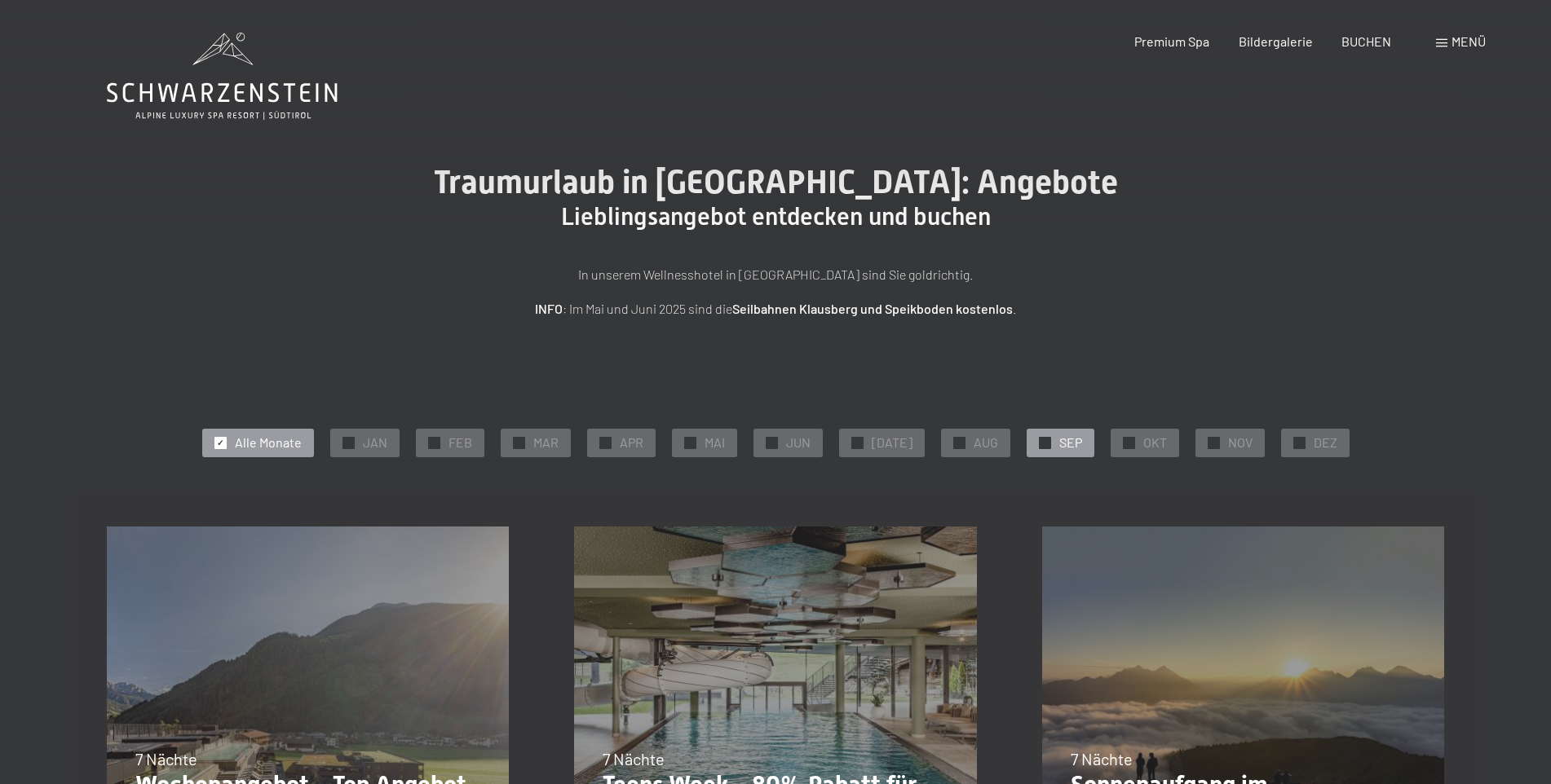
click at [1061, 440] on span "SEP" at bounding box center [1071, 443] width 22 height 18
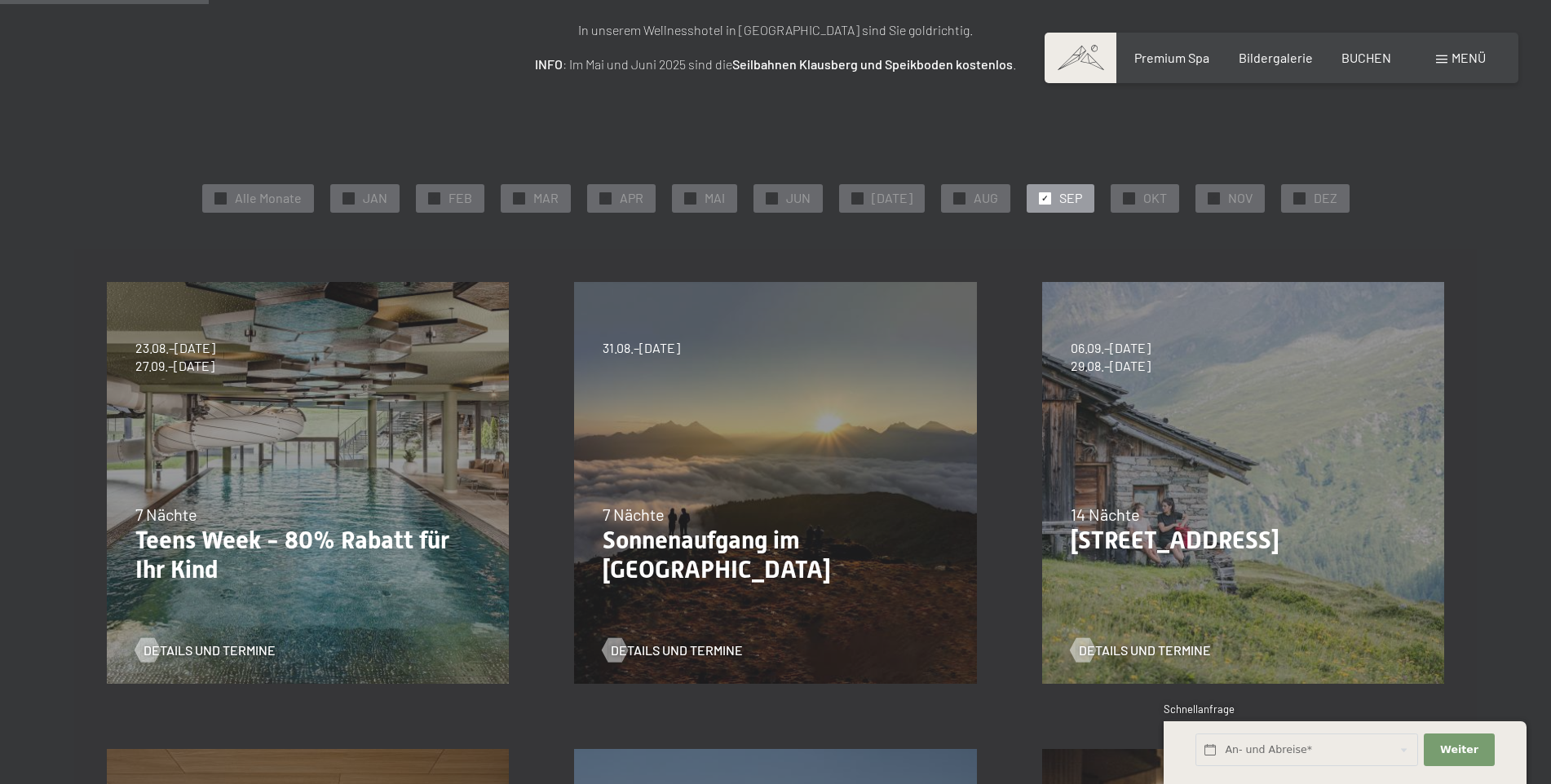
scroll to position [327, 0]
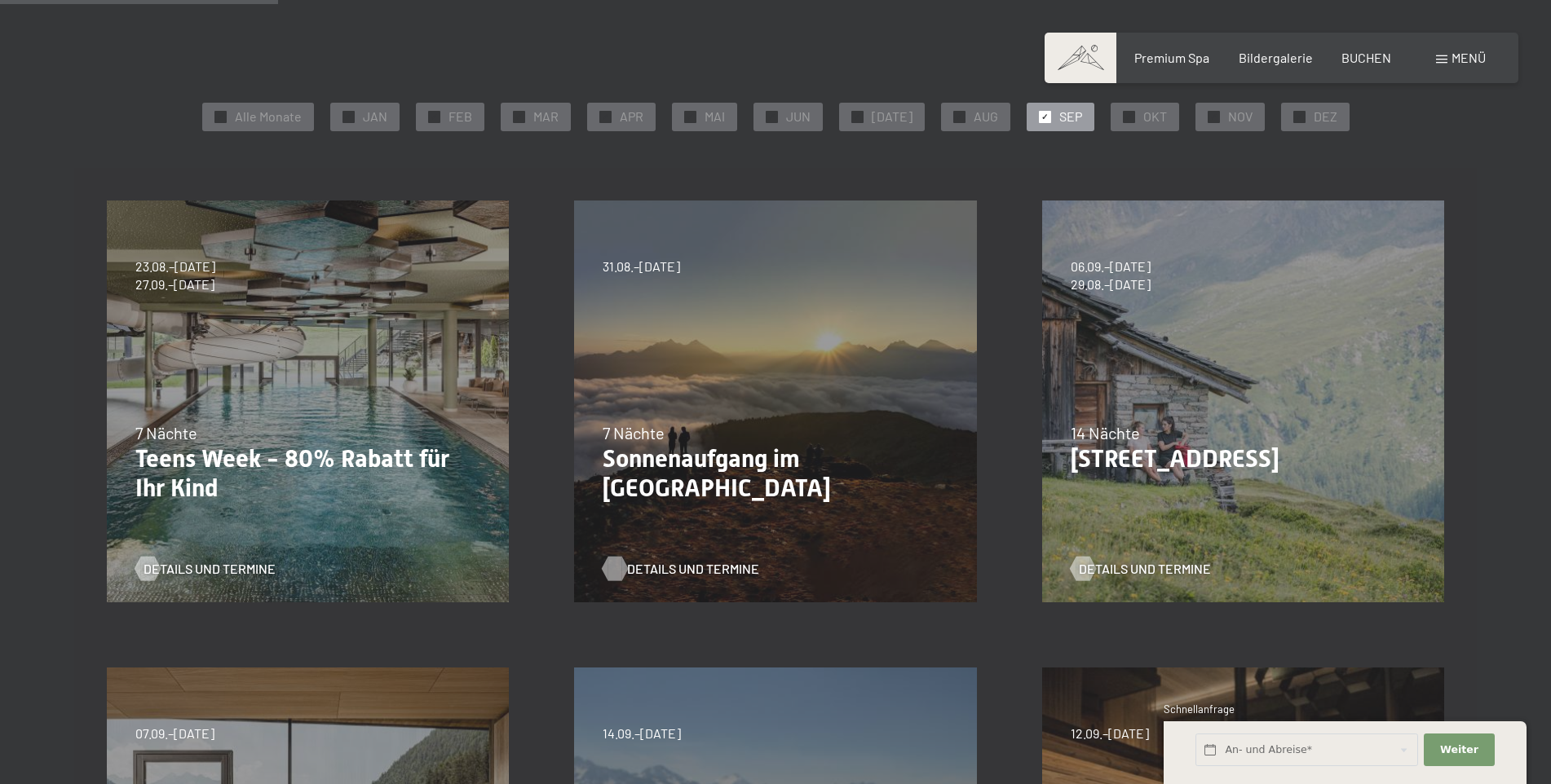
click at [660, 567] on span "Details und Termine" at bounding box center [693, 569] width 132 height 18
click at [228, 565] on span "Details und Termine" at bounding box center [226, 569] width 132 height 18
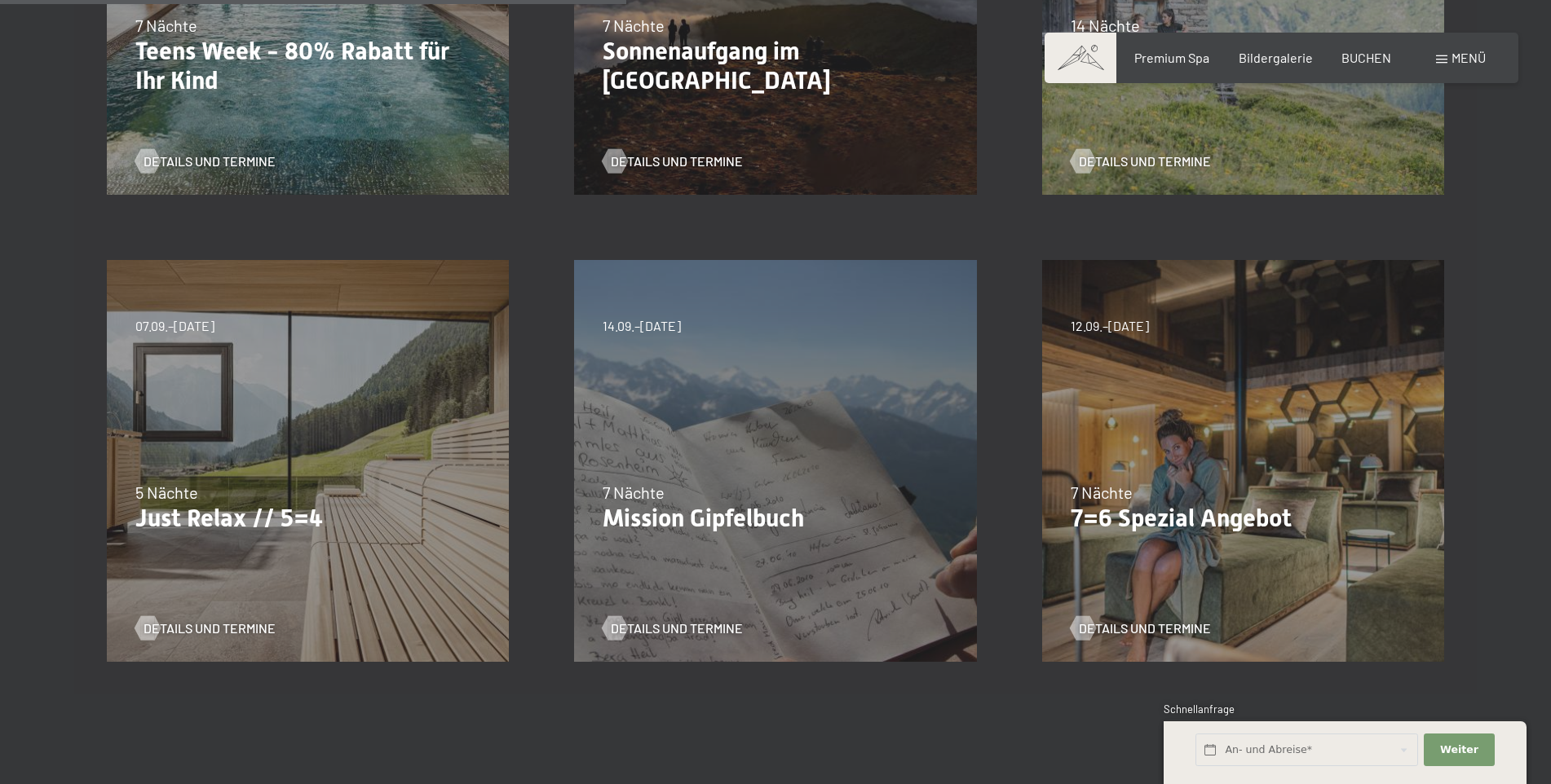
scroll to position [815, 0]
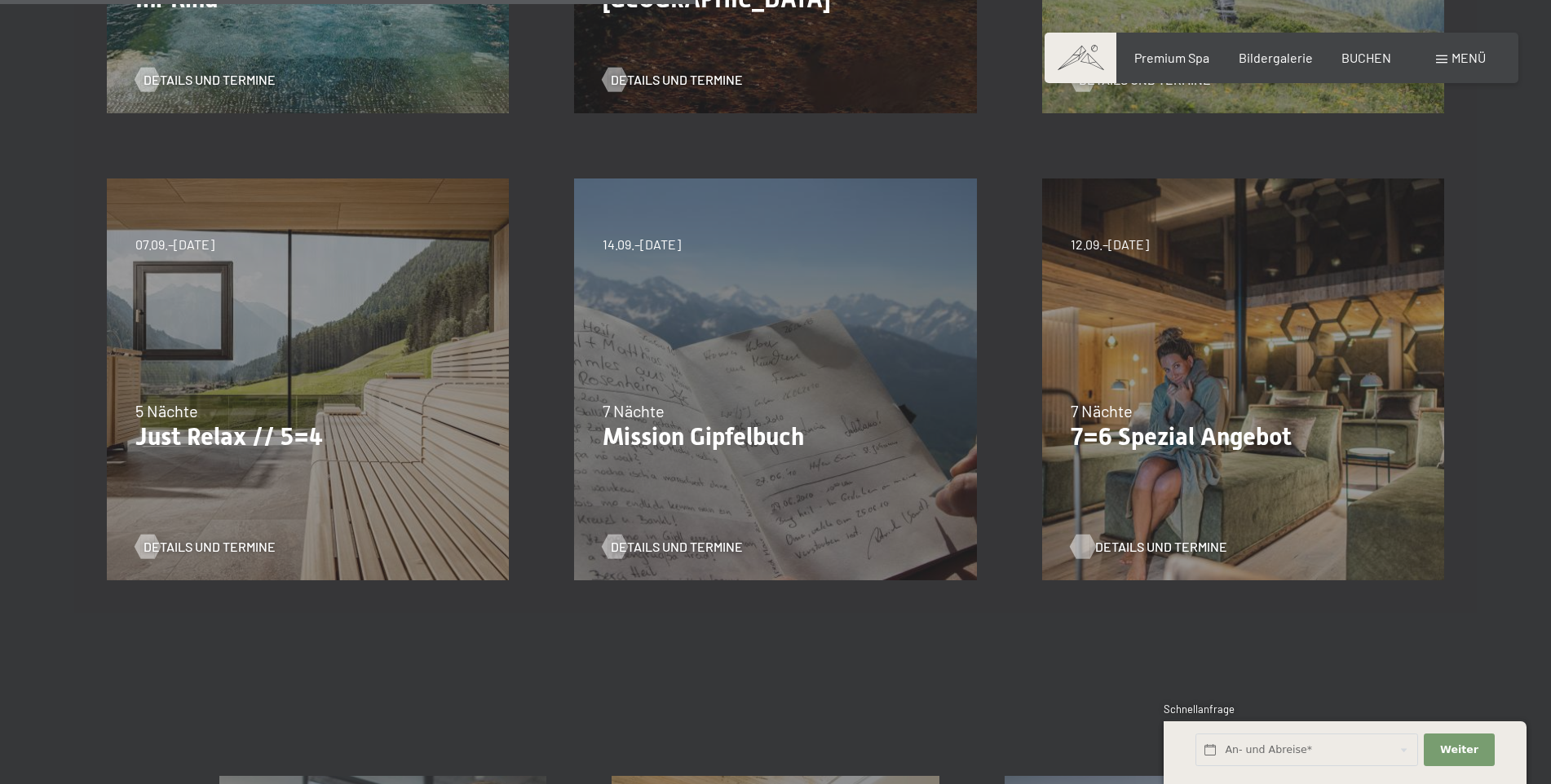
click at [1145, 540] on span "Details und Termine" at bounding box center [1161, 546] width 132 height 18
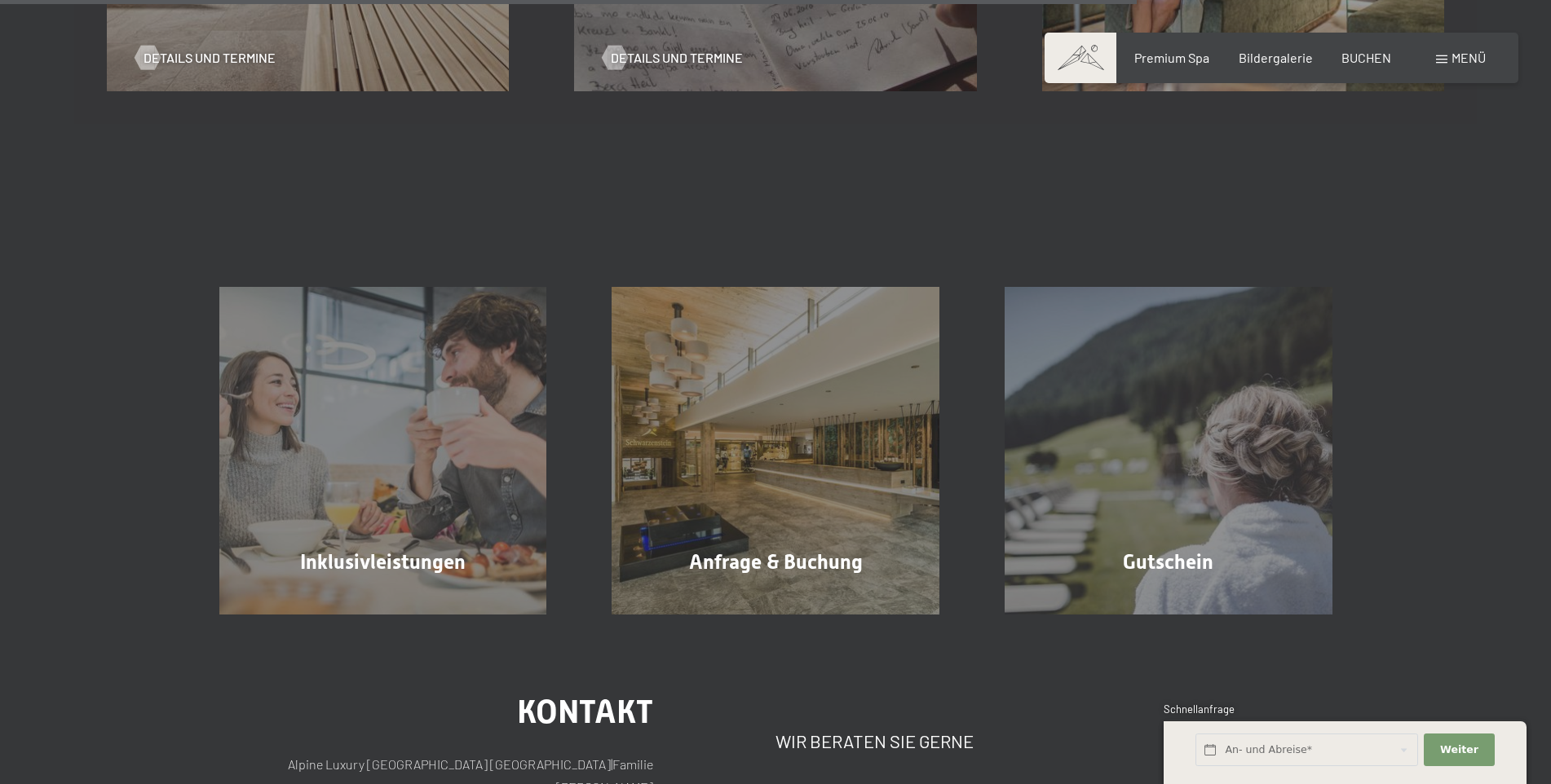
scroll to position [1386, 0]
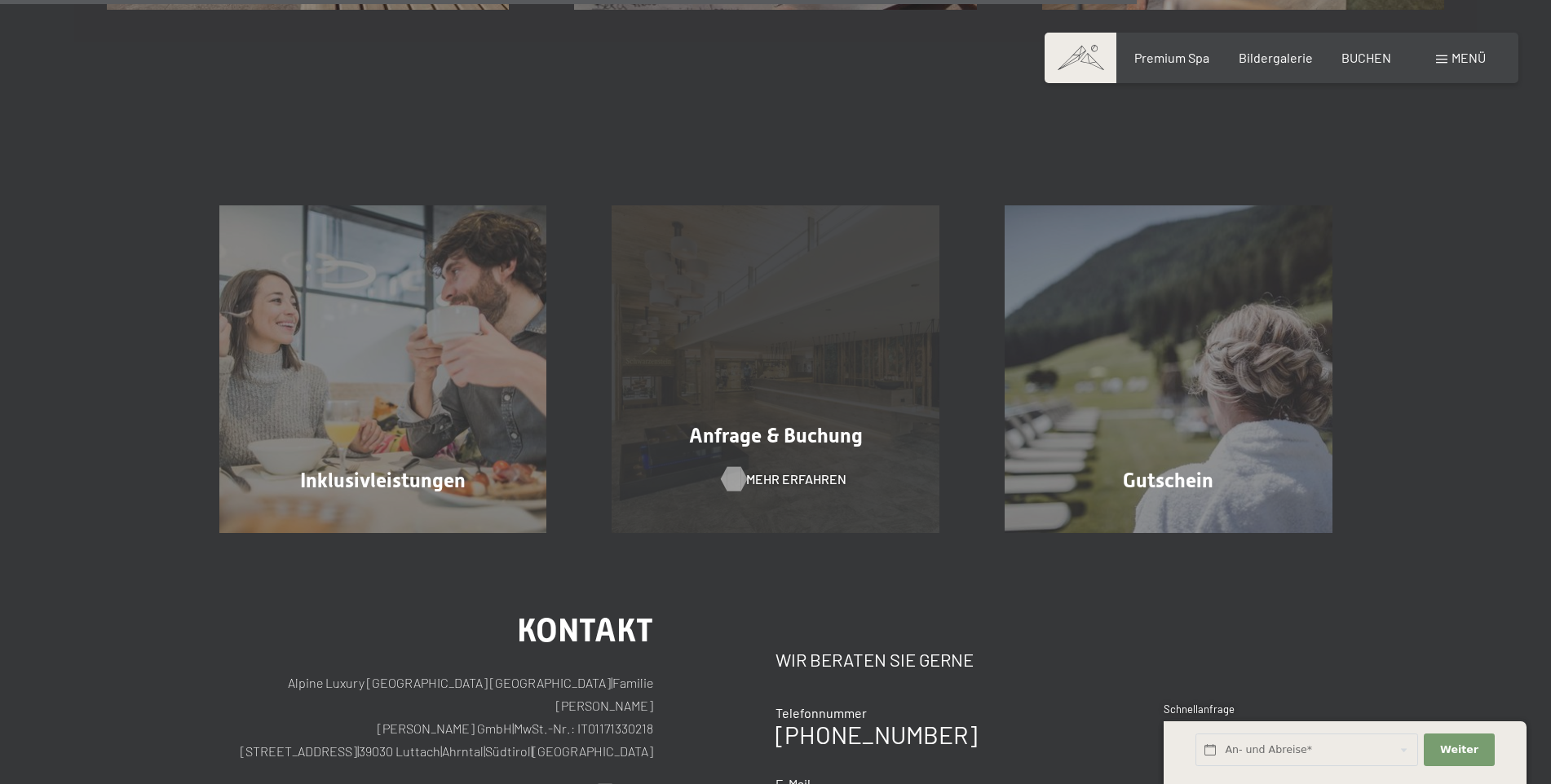
click at [776, 476] on span "Mehr erfahren" at bounding box center [796, 479] width 100 height 18
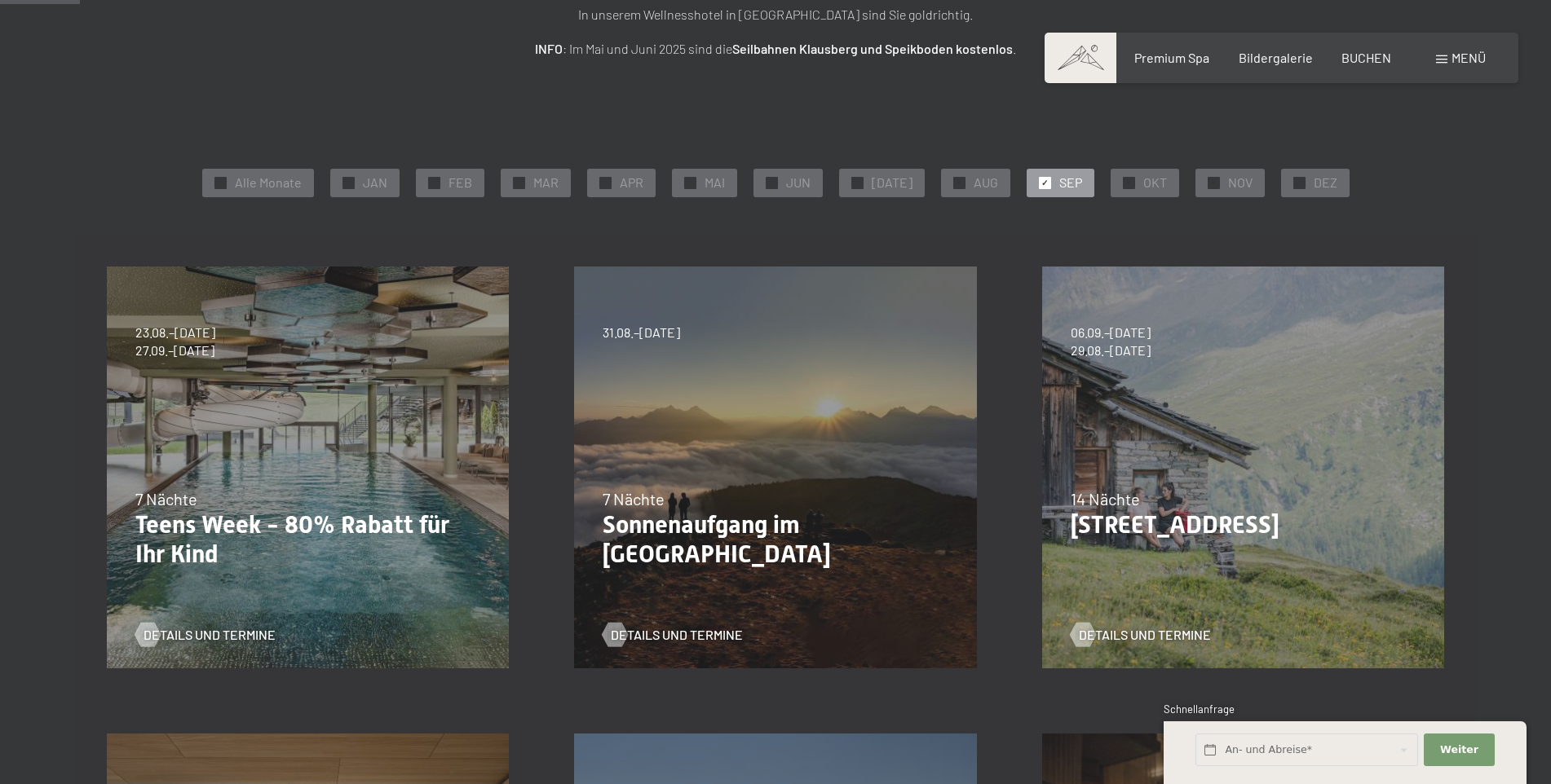
scroll to position [0, 0]
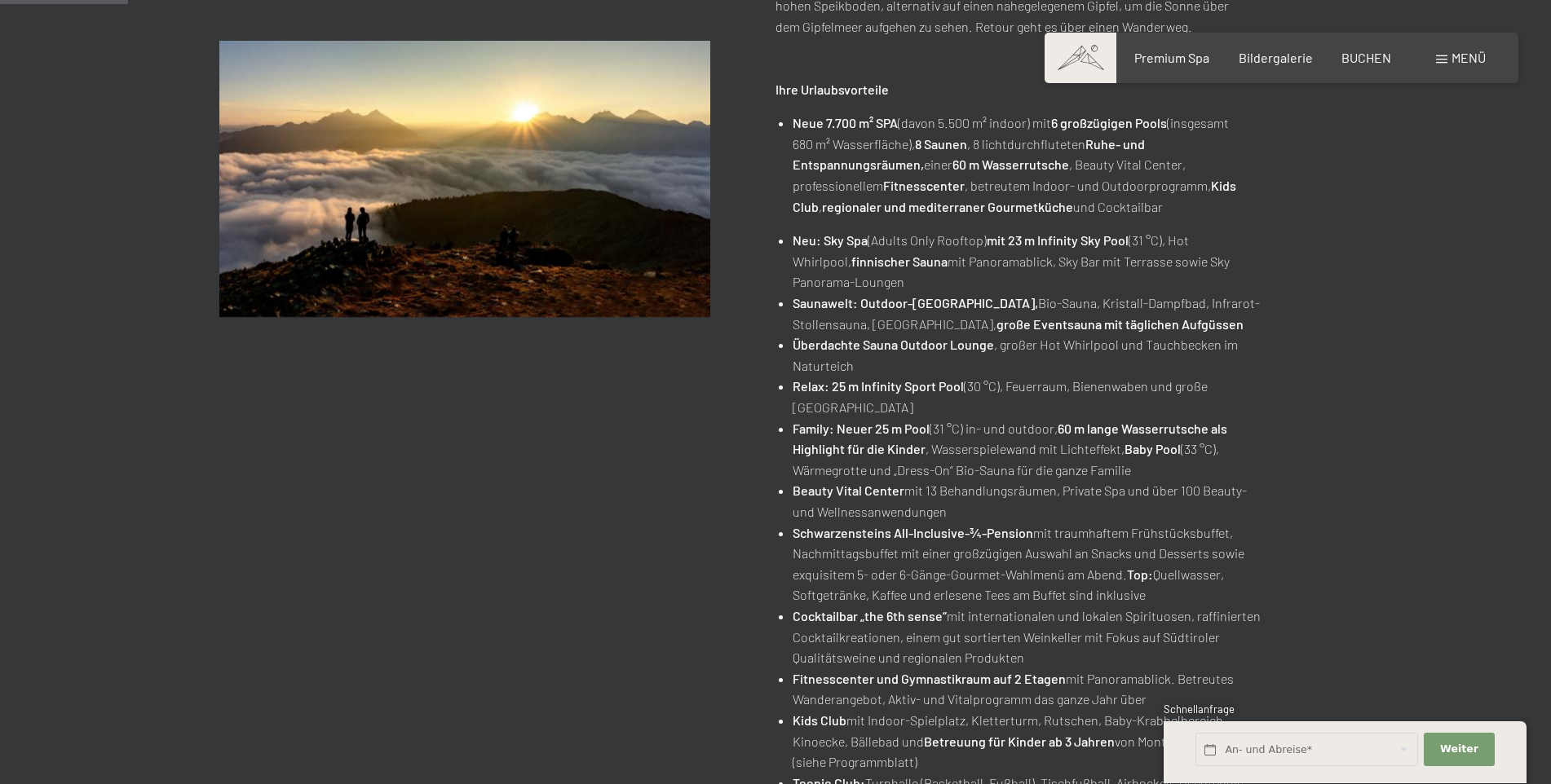
scroll to position [80, 0]
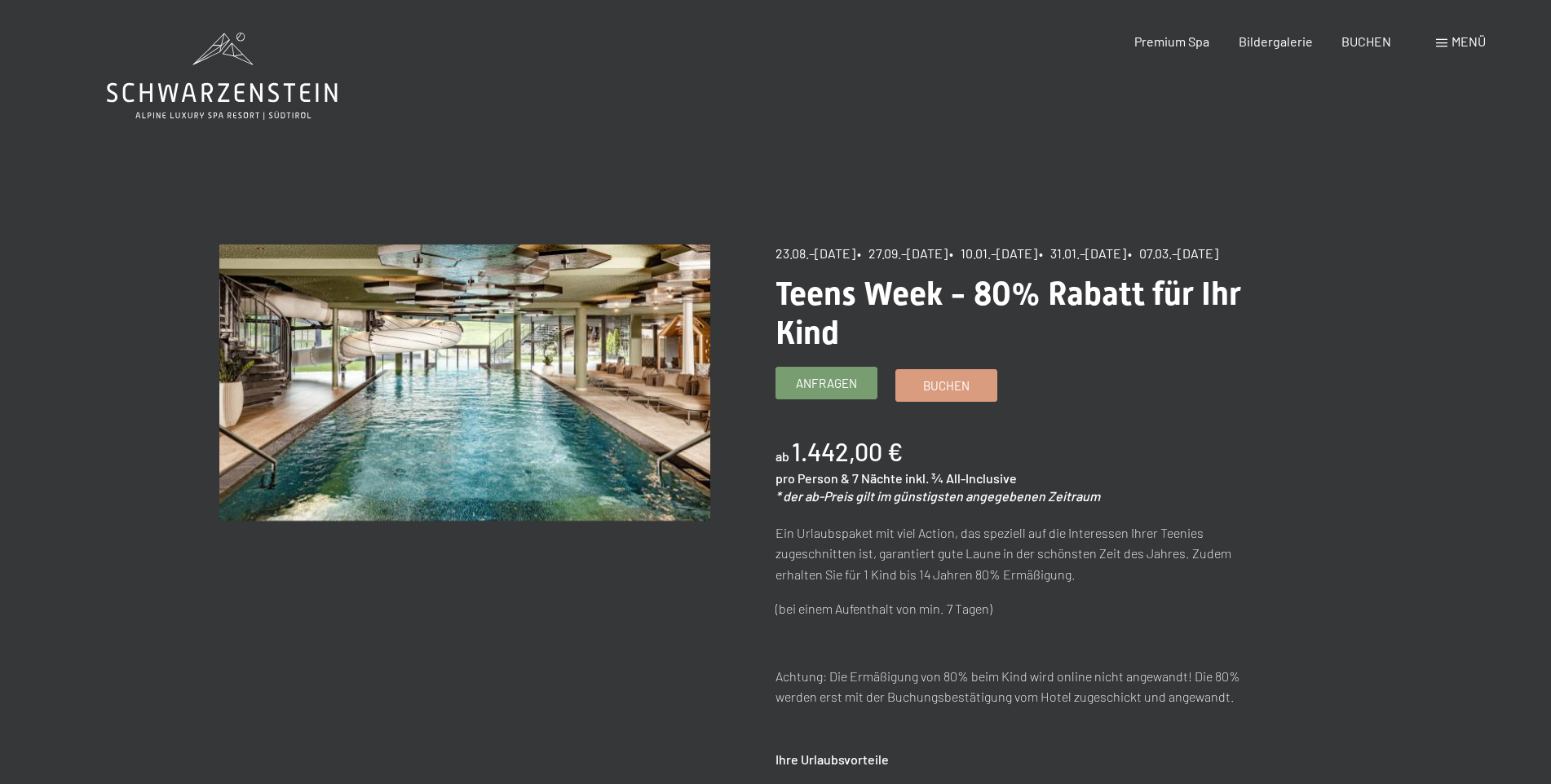
click at [847, 392] on span "Anfragen" at bounding box center [826, 384] width 61 height 17
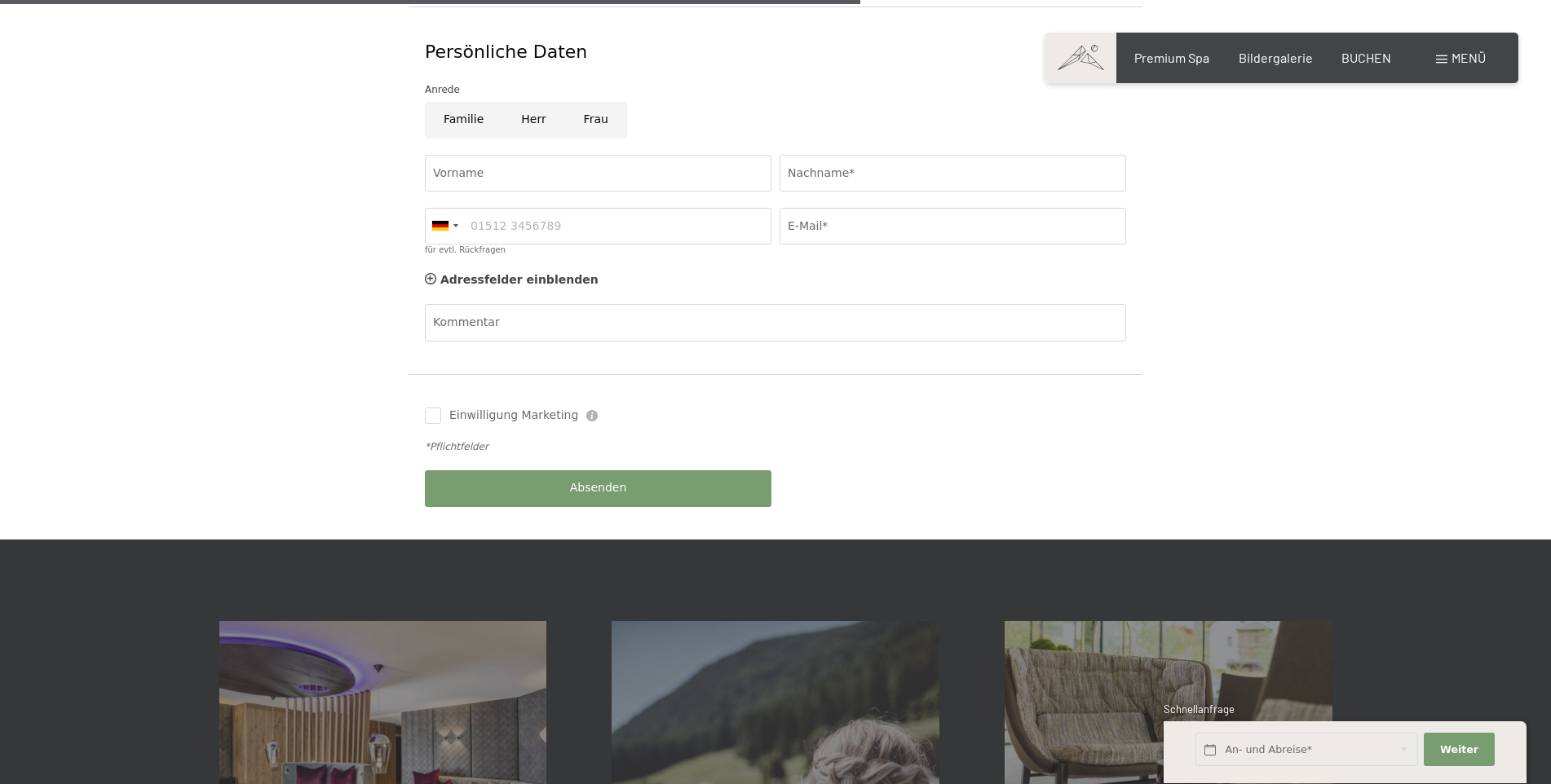
scroll to position [815, 0]
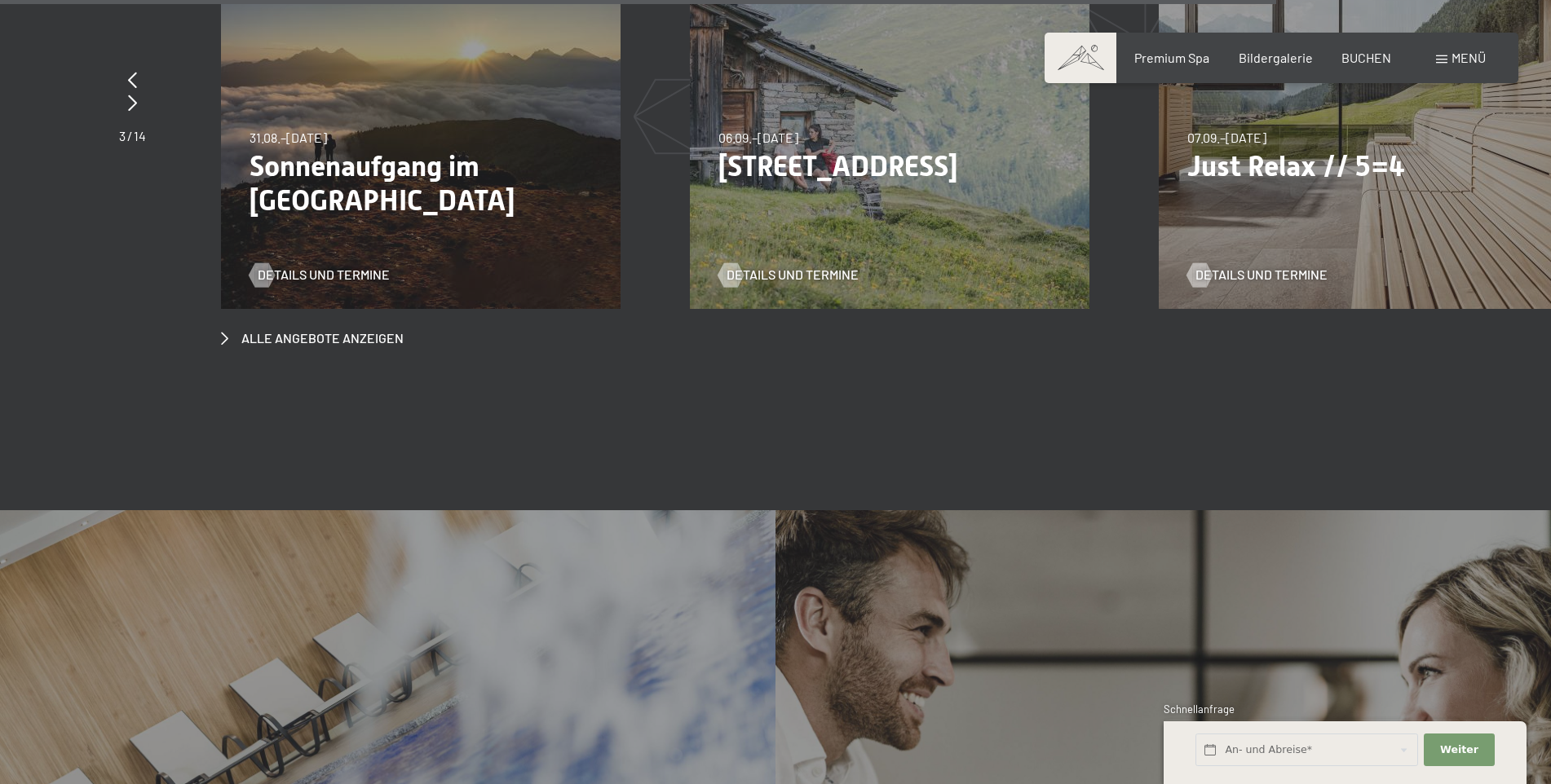
scroll to position [7010, 0]
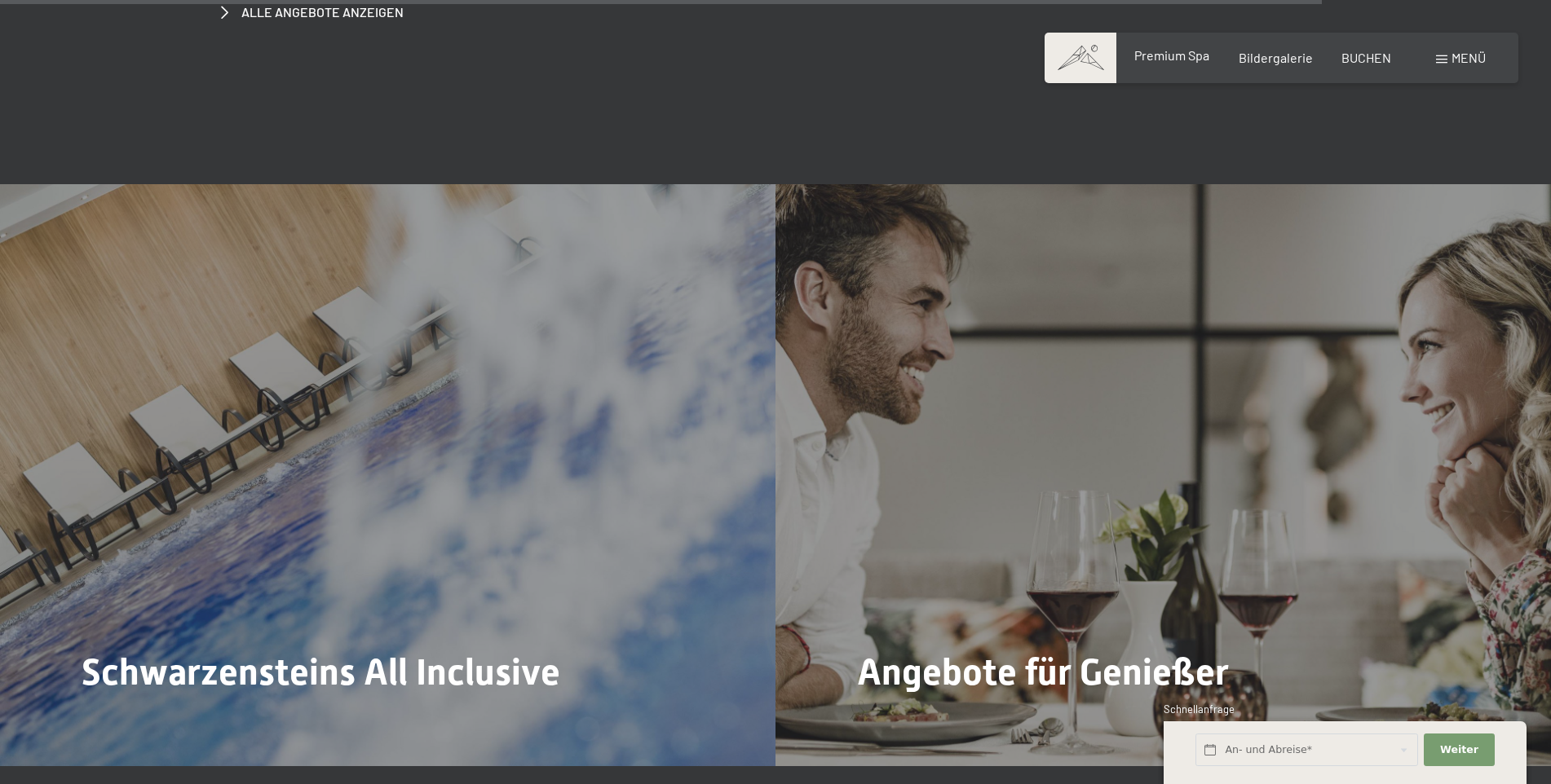
click at [1165, 55] on span "Premium Spa" at bounding box center [1172, 55] width 75 height 16
